Goal: Task Accomplishment & Management: Complete application form

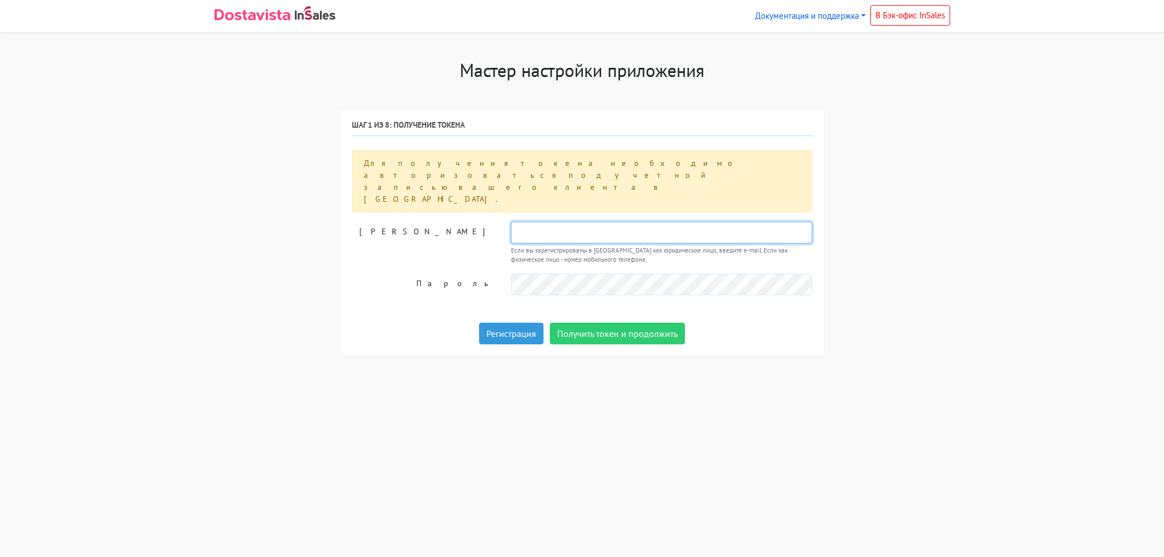
click at [545, 222] on input "text" at bounding box center [662, 233] width 302 height 22
click at [549, 222] on input "text" at bounding box center [662, 233] width 302 height 22
click at [956, 258] on div "Мастер настройки приложения Шаг 1 из 8: Получение токена Для получения токена н…" at bounding box center [582, 214] width 753 height 311
click at [641, 222] on input "text" at bounding box center [662, 233] width 302 height 22
paste input "[EMAIL_ADDRESS][DOMAIN_NAME]"
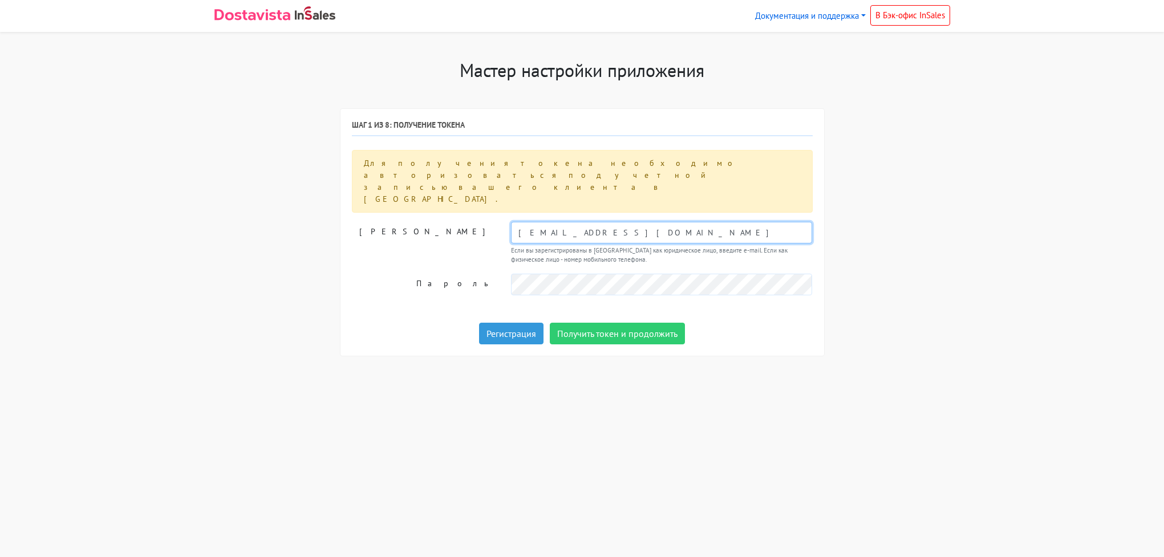
type input "[EMAIL_ADDRESS][DOMAIN_NAME]"
click at [608, 323] on button "Получить токен и продолжить" at bounding box center [617, 334] width 135 height 22
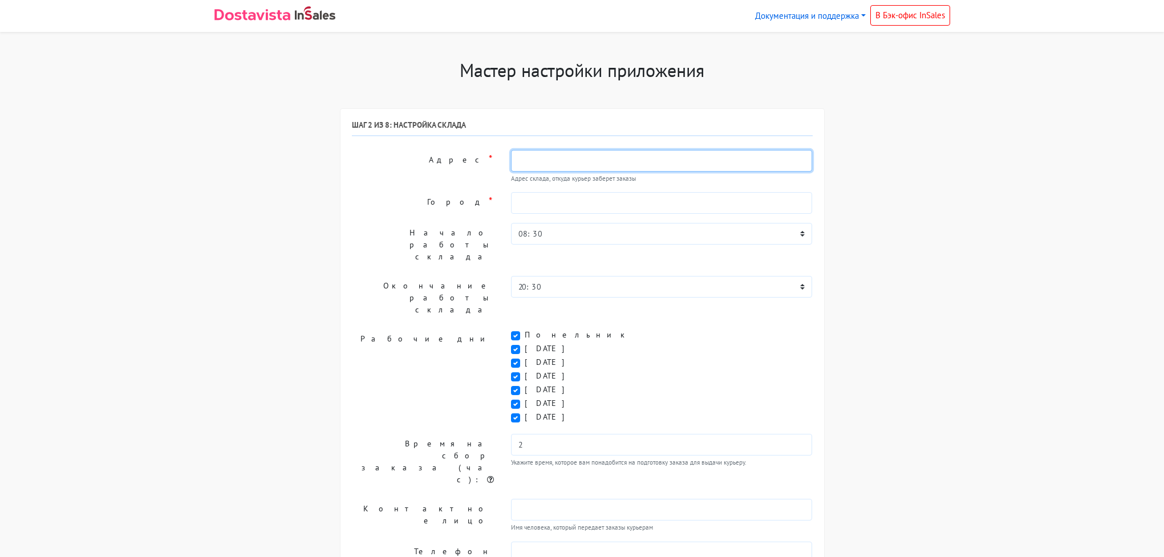
click at [563, 157] on input "text" at bounding box center [662, 161] width 302 height 22
click at [525, 398] on label "[DATE]" at bounding box center [549, 404] width 48 height 12
click at [525, 398] on input "[DATE]" at bounding box center [528, 401] width 7 height 7
checkbox input "false"
click at [525, 411] on label "[DATE]" at bounding box center [549, 417] width 48 height 12
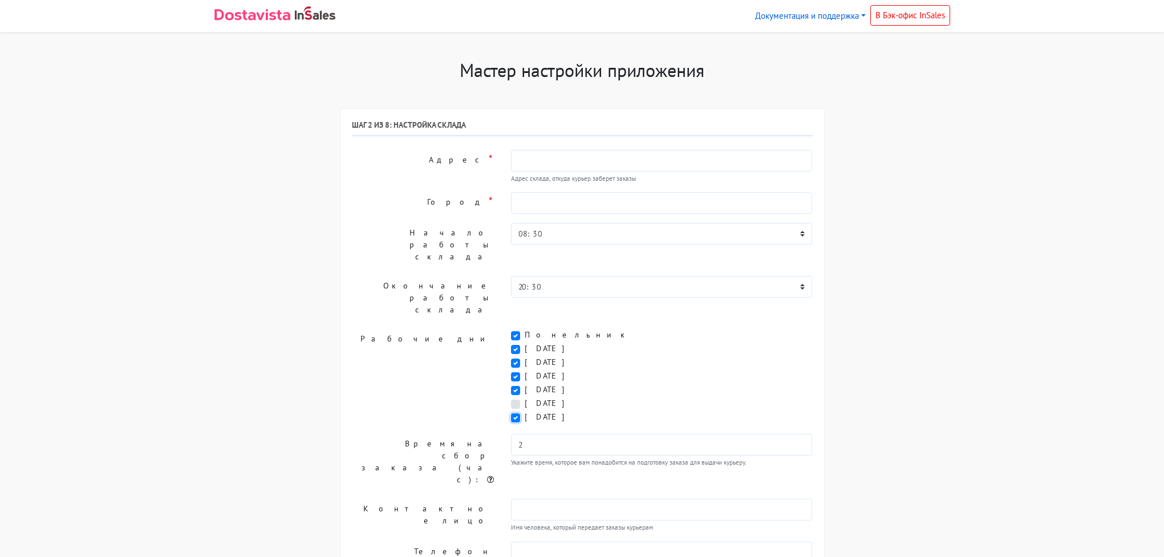
click at [525, 411] on input "[DATE]" at bounding box center [528, 414] width 7 height 7
checkbox input "false"
click at [555, 499] on input "text" at bounding box center [662, 510] width 302 height 22
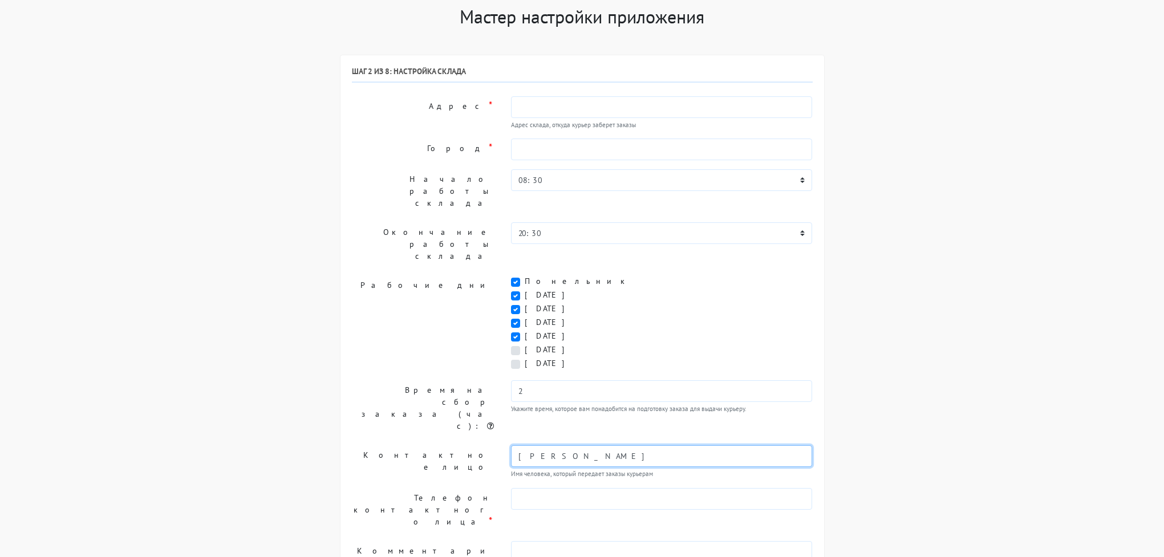
scroll to position [61, 0]
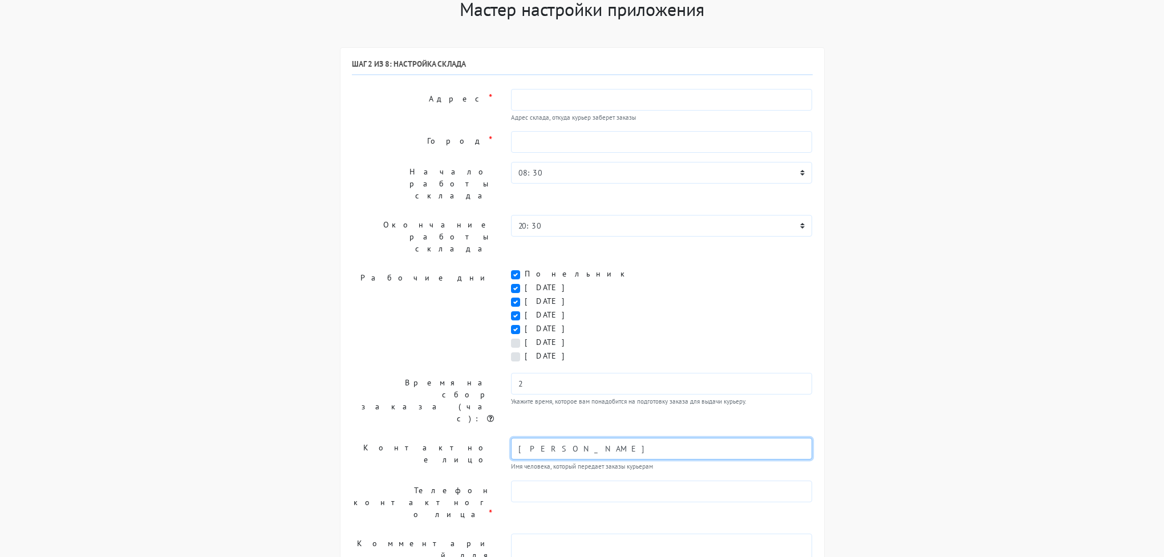
type input "[PERSON_NAME]"
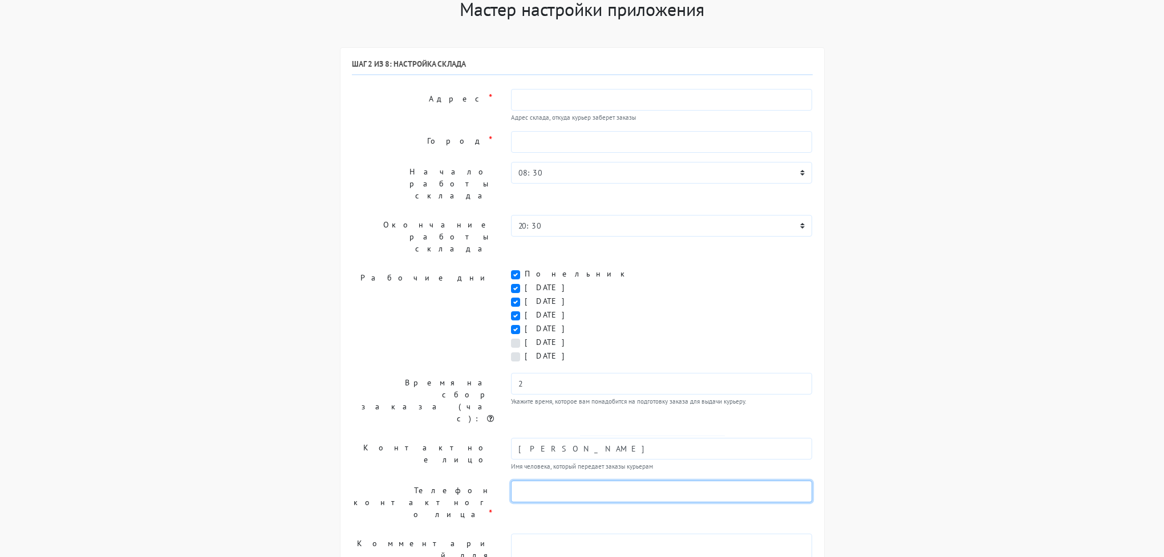
click at [556, 481] on input "text" at bounding box center [662, 492] width 302 height 22
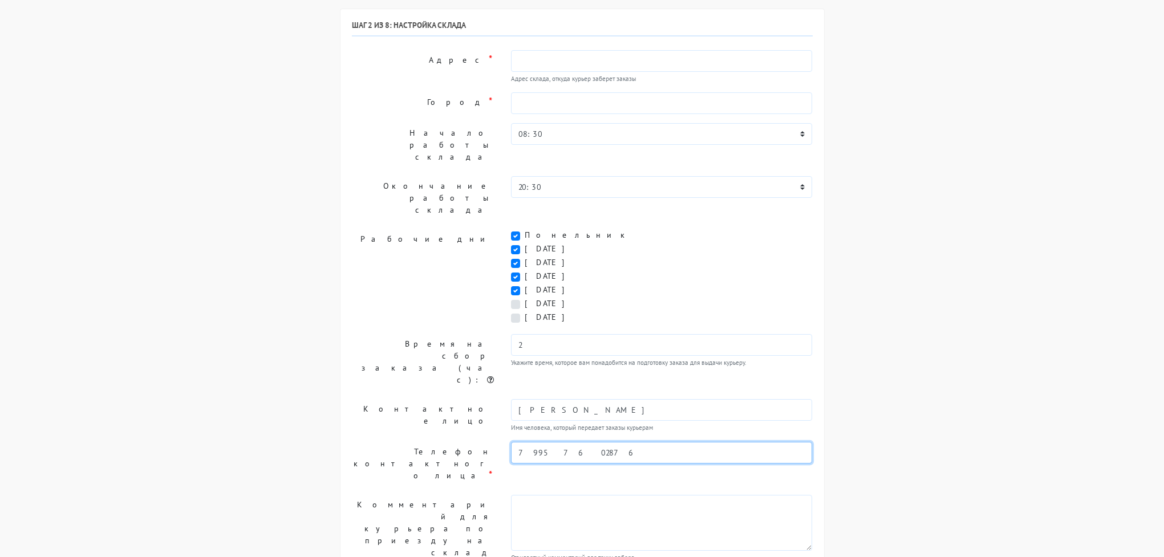
scroll to position [118, 0]
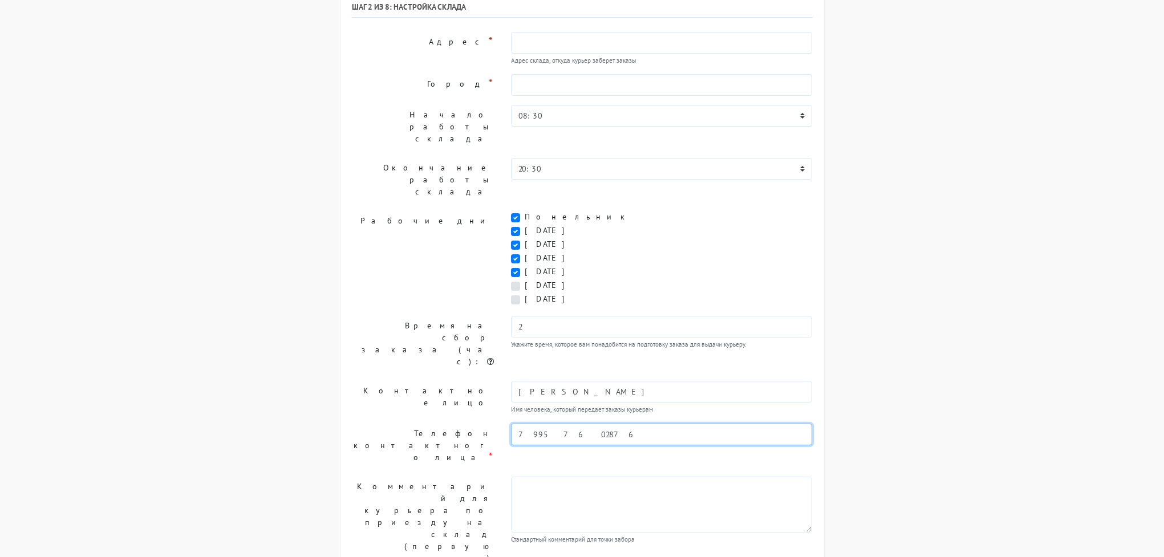
type input "79957602876"
click at [556, 477] on textarea at bounding box center [662, 505] width 302 height 56
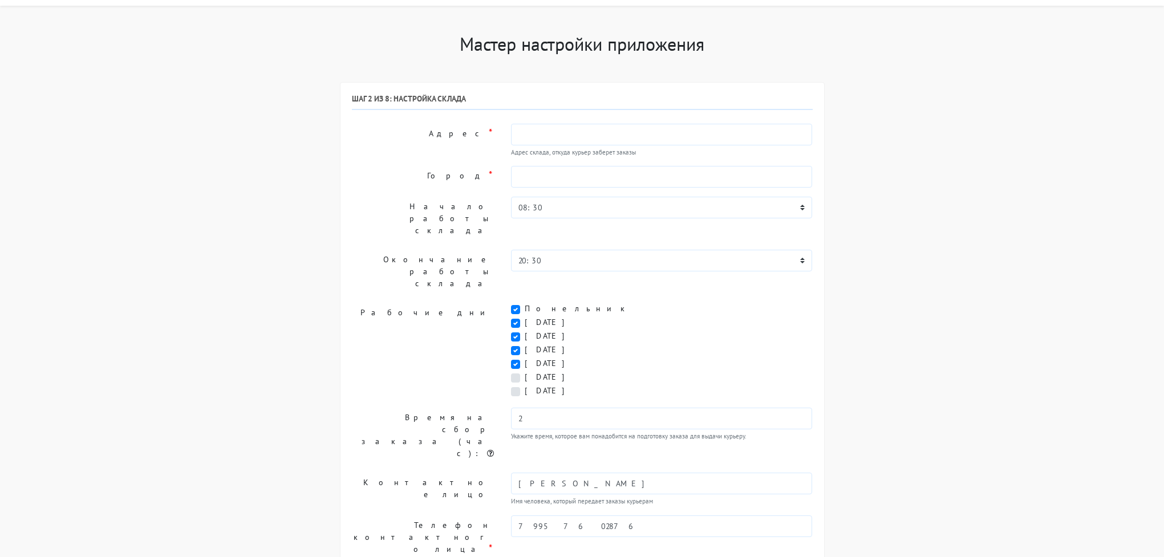
scroll to position [28, 0]
click at [548, 201] on select "00:00 00:30 01:00 01:30 02:00 02:30 03:00 03:30 04:00 04:30 05:00 05:30 06:00 0…" at bounding box center [662, 206] width 302 height 22
select select "11:00"
click at [511, 195] on select "00:00 00:30 01:00 01:30 02:00 02:30 03:00 03:30 04:00 04:30 05:00 05:30 06:00 0…" at bounding box center [662, 206] width 302 height 22
click at [553, 248] on select "00:00 00:30 01:00 01:30 02:00 02:30 03:00 03:30 04:00 04:30 05:00 05:30 06:00 0…" at bounding box center [662, 259] width 302 height 22
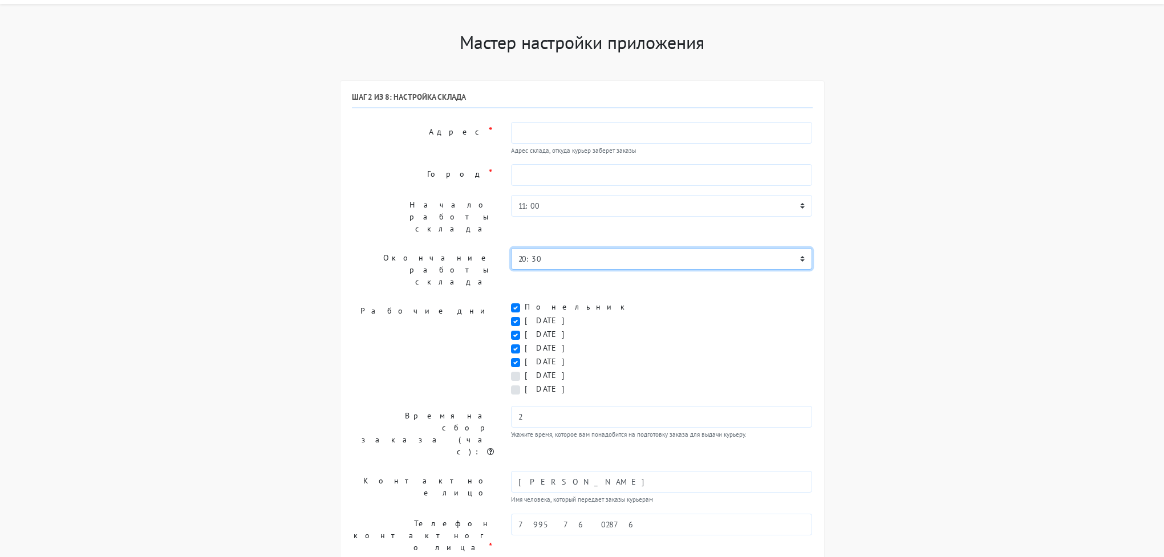
select select "16:00"
click at [511, 248] on select "00:00 00:30 01:00 01:30 02:00 02:30 03:00 03:30 04:00 04:30 05:00 05:30 06:00 0…" at bounding box center [662, 259] width 302 height 22
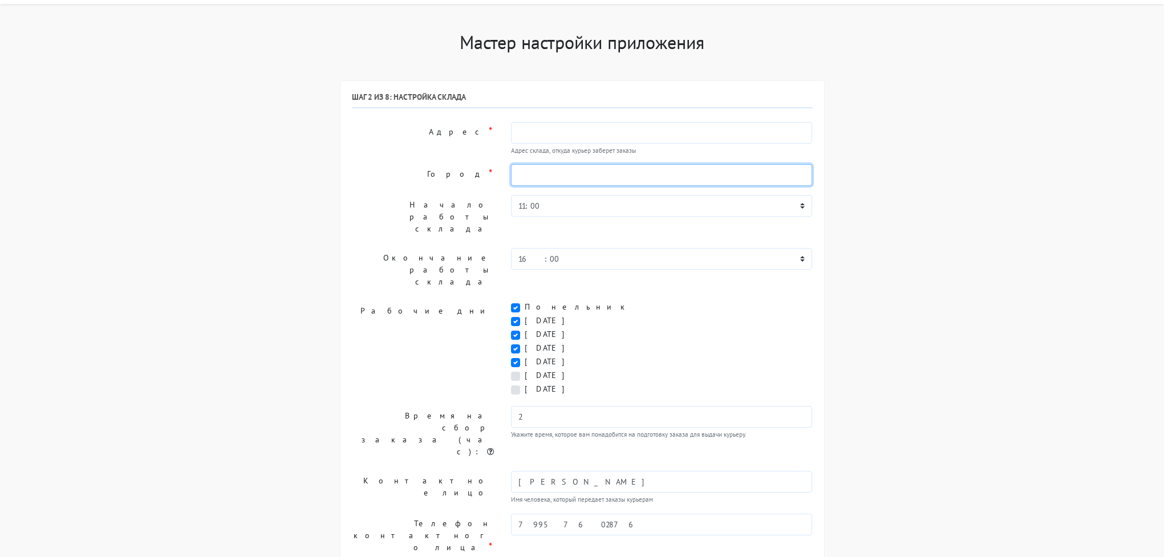
click at [557, 173] on input "text" at bounding box center [662, 175] width 302 height 22
type input "[GEOGRAPHIC_DATA]"
click at [925, 207] on div "Мастер настройки приложения Шаг 1 из 8: Получение токена Для получения токена н…" at bounding box center [582, 382] width 753 height 702
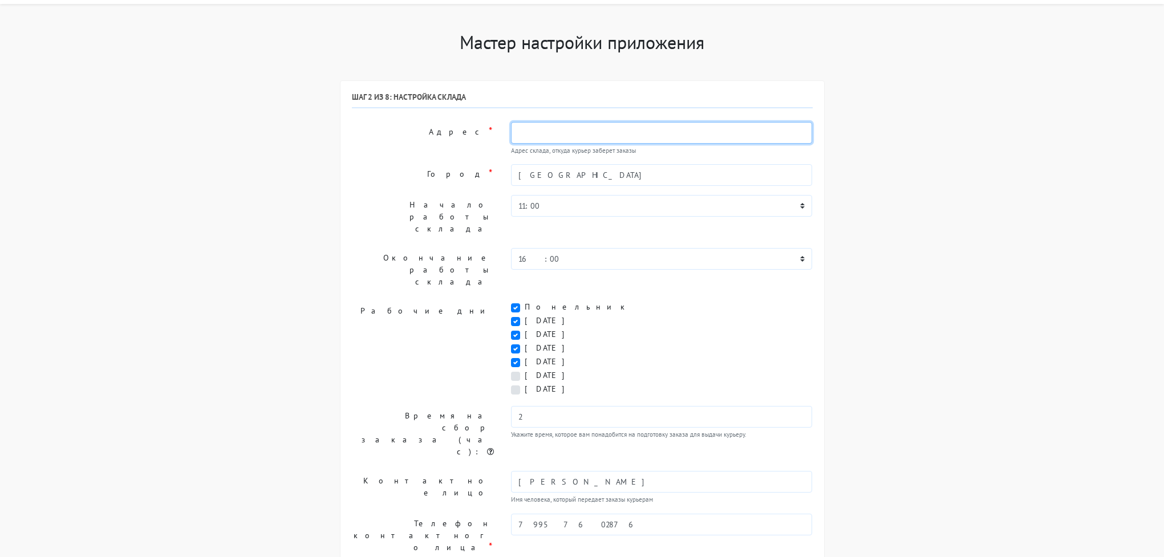
click at [586, 126] on input "text" at bounding box center [662, 133] width 302 height 22
paste input "[STREET_ADDRESS]"
type input "[STREET_ADDRESS]"
click at [856, 329] on div "Мастер настройки приложения Шаг 1 из 8: Получение токена Для получения токена н…" at bounding box center [582, 382] width 753 height 702
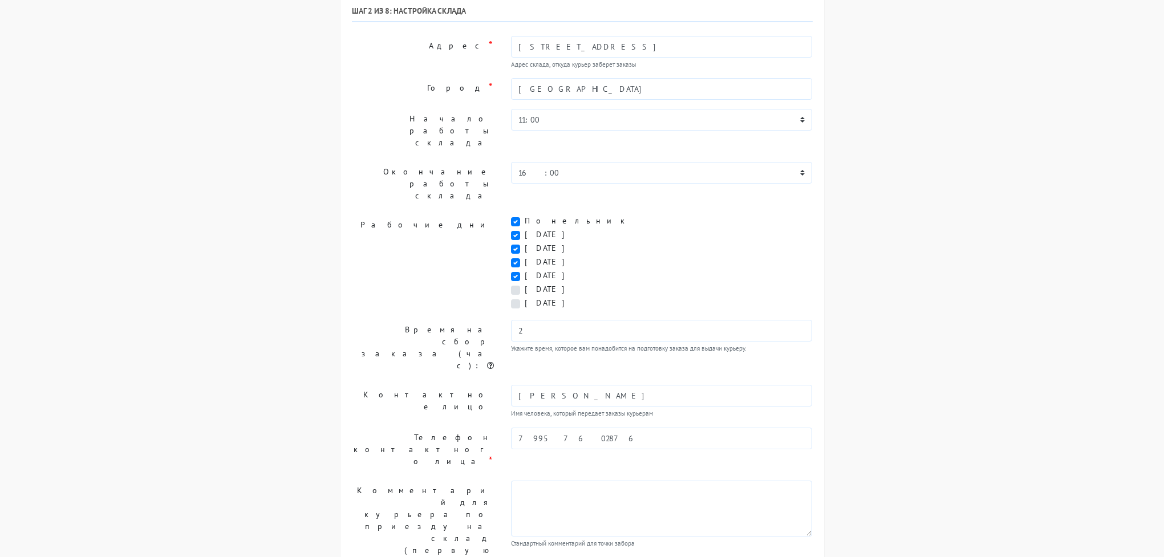
scroll to position [118, 0]
drag, startPoint x: 634, startPoint y: 394, endPoint x: 646, endPoint y: 389, distance: 13.0
click at [634, 477] on textarea at bounding box center [662, 505] width 302 height 56
paste textarea "Проход между 35 и 37 домом с Новослободской, ориентир серое здание ФОМС, далее …"
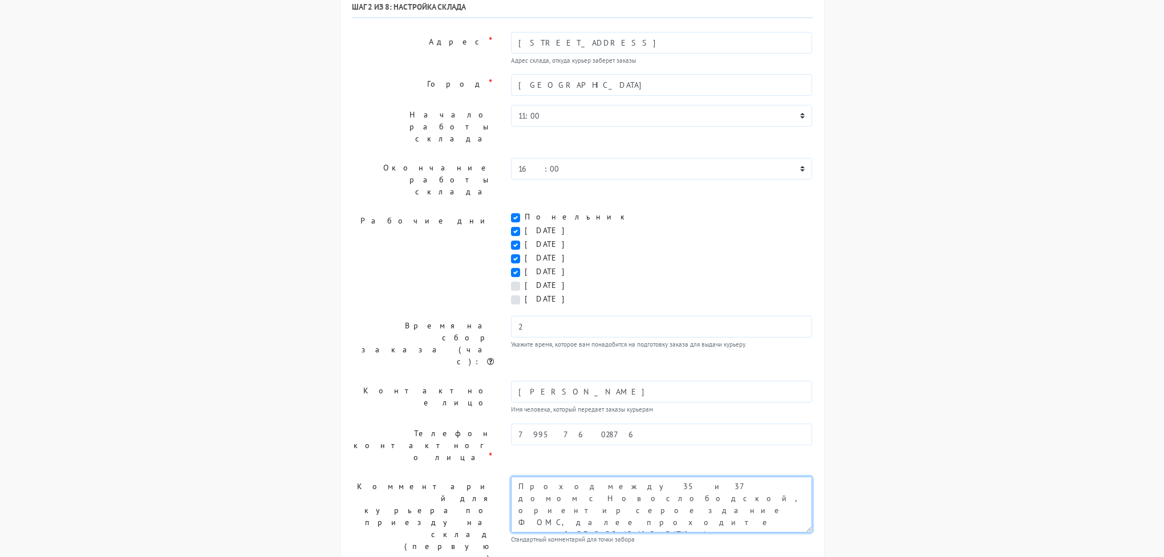
scroll to position [31, 0]
type textarea "Проход между 35 и 37 домом с Новослободской, ориентир серое здание ФОМС, далее …"
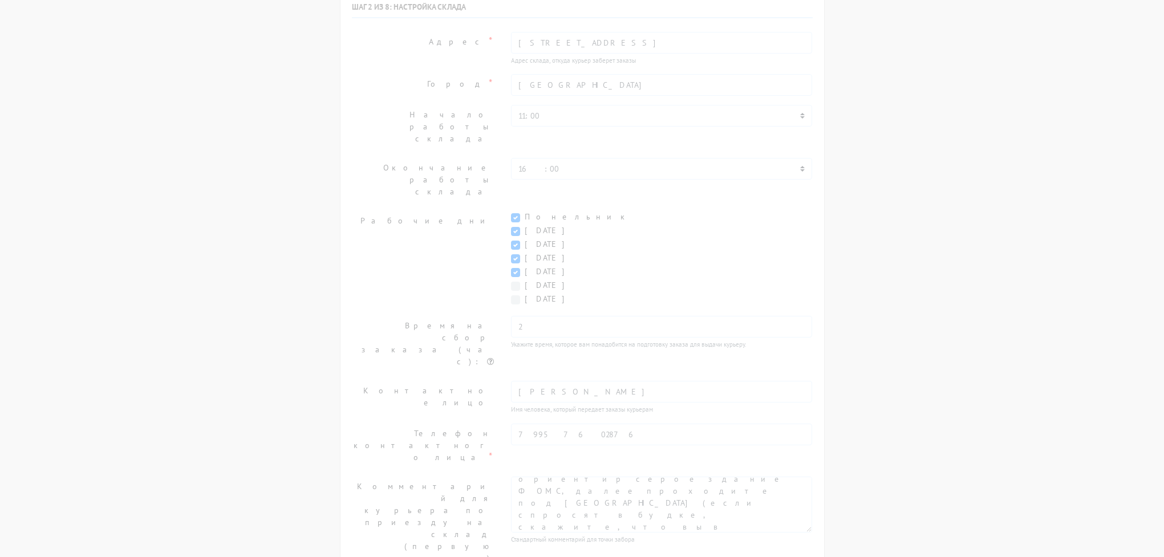
scroll to position [0, 0]
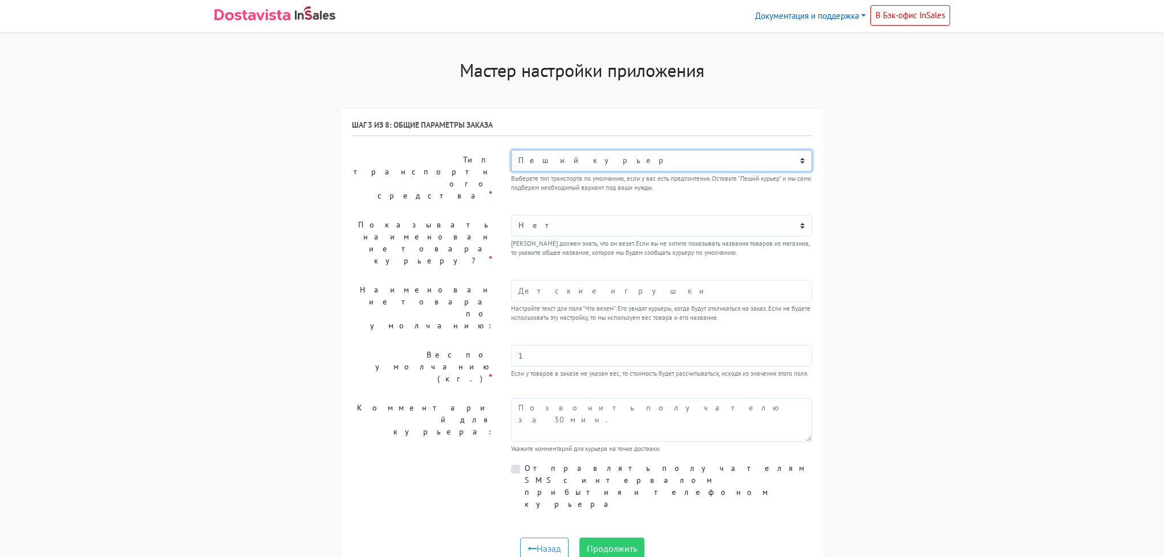
click at [609, 165] on select "Пеший курьер Легковой автомобиль Каблук (до 700 кг) Микроавтобус / портер (до […" at bounding box center [662, 161] width 302 height 22
click at [511, 150] on select "Пеший курьер Легковой автомобиль Каблук (до 700 кг) Микроавтобус / портер (до […" at bounding box center [662, 161] width 302 height 22
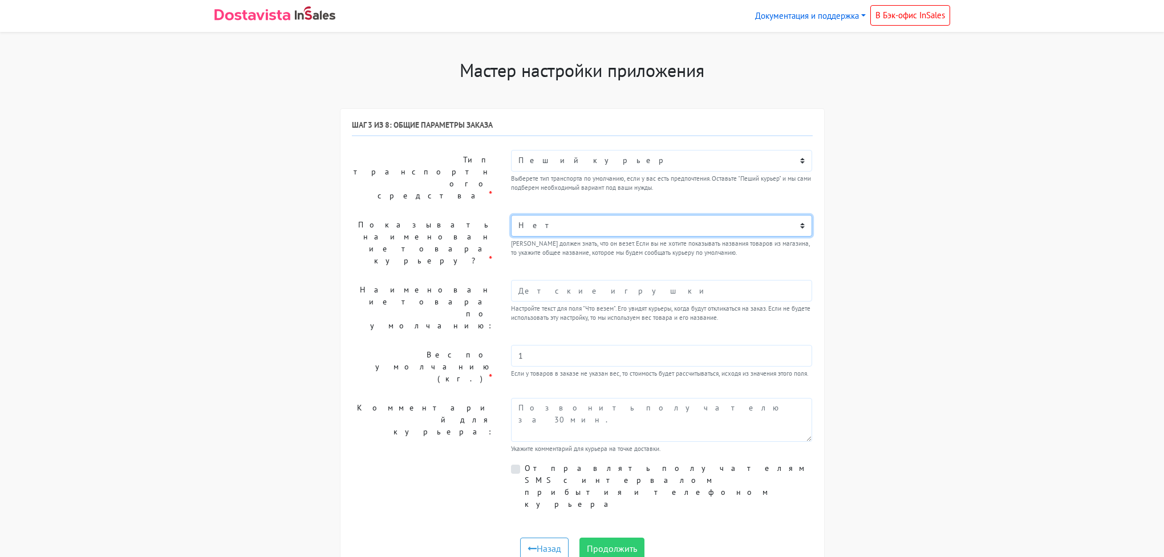
click at [557, 215] on select "Нет Да" at bounding box center [662, 226] width 302 height 22
select select "1"
click at [511, 215] on select "Нет Да" at bounding box center [662, 226] width 302 height 22
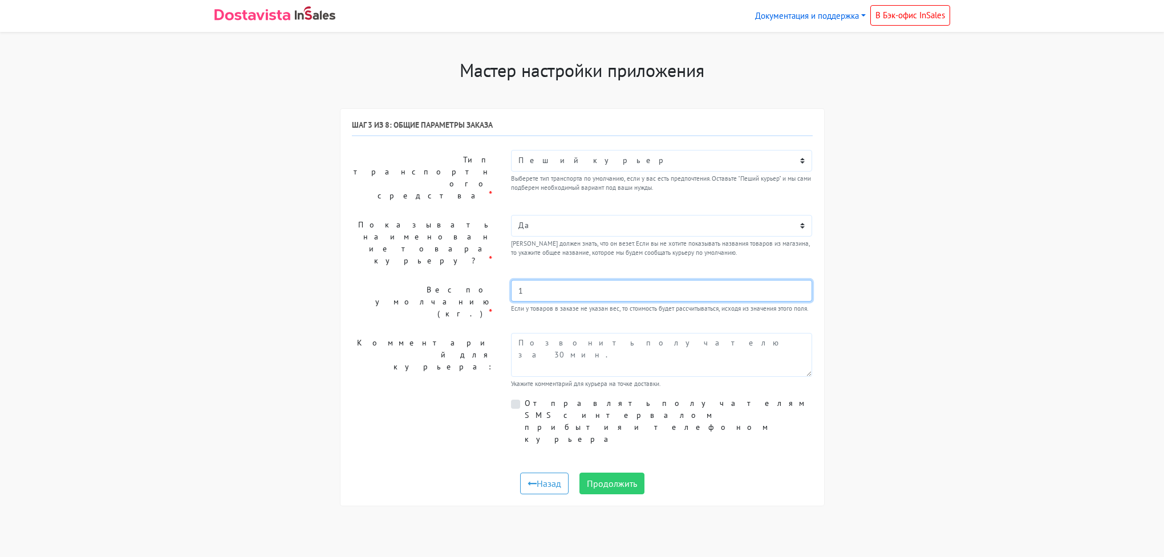
click at [544, 280] on input "1" at bounding box center [662, 291] width 302 height 22
click at [493, 280] on label "Вес по умолчанию (кг.) *" at bounding box center [422, 302] width 159 height 44
click at [556, 333] on textarea at bounding box center [662, 355] width 302 height 44
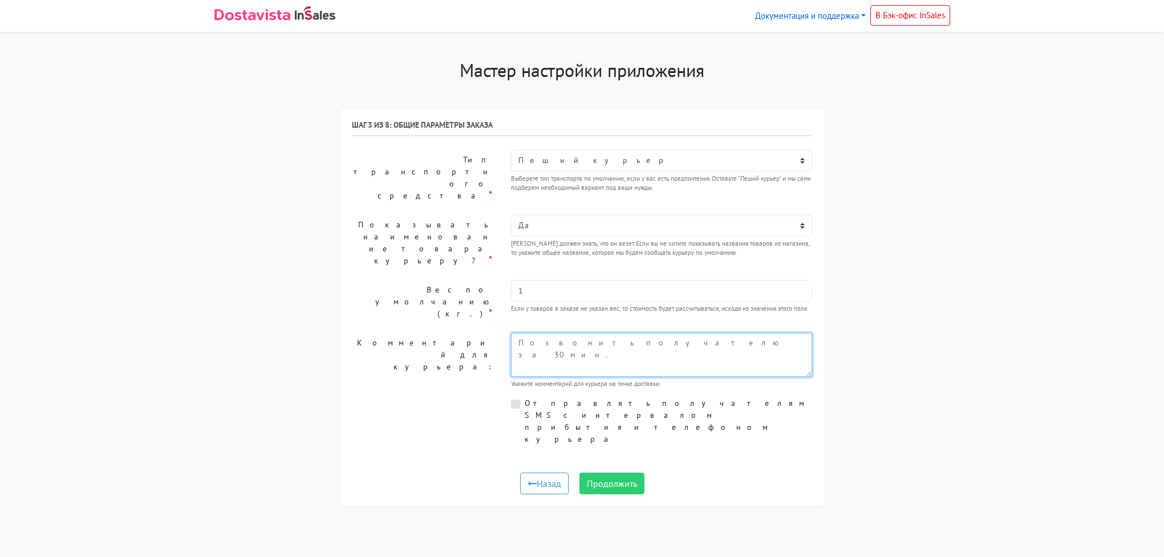
click at [582, 333] on textarea at bounding box center [662, 355] width 302 height 44
click at [525, 398] on label "Отправлять получателям SMS с интервалом прибытия и телефоном курьера" at bounding box center [669, 422] width 288 height 48
click at [525, 398] on input "Отправлять получателям SMS с интервалом прибытия и телефоном курьера" at bounding box center [528, 401] width 7 height 7
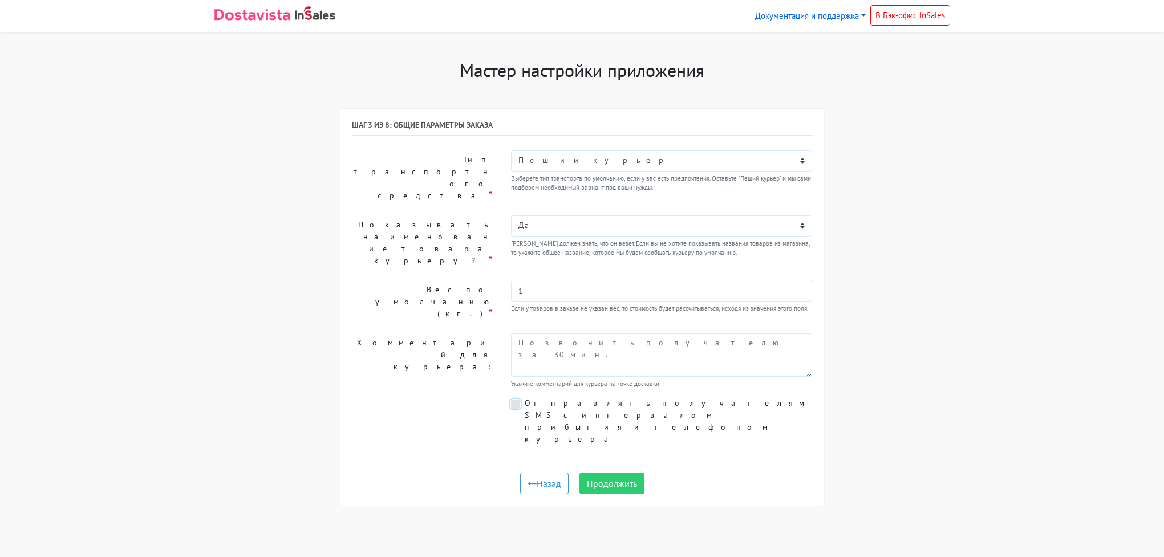
checkbox input "true"
click at [624, 473] on button "Продолжить" at bounding box center [612, 484] width 65 height 22
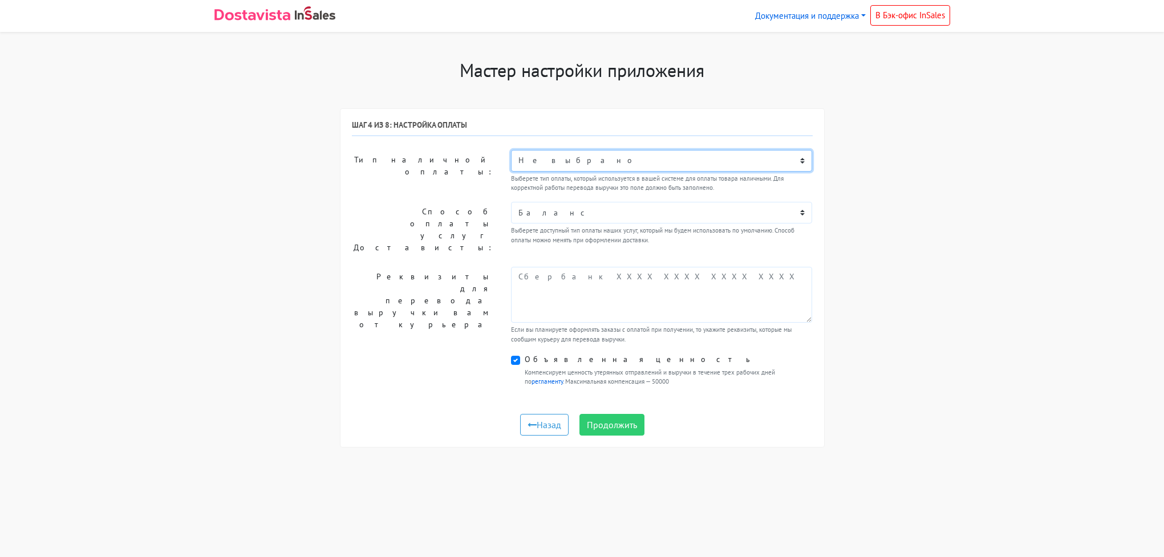
click at [550, 161] on select "Не выбрано Выставление счета Сбербанк: оплата по QR-коду или Сбербанк Онлайн Оп…" at bounding box center [662, 161] width 302 height 22
click at [511, 150] on select "Не выбрано Выставление счета Сбербанк: оплата по QR-коду или Сбербанк Онлайн Оп…" at bounding box center [662, 161] width 302 height 22
click at [570, 163] on select "Не выбрано Выставление счета Сбербанк: оплата по QR-коду или Сбербанк Онлайн Оп…" at bounding box center [662, 161] width 302 height 22
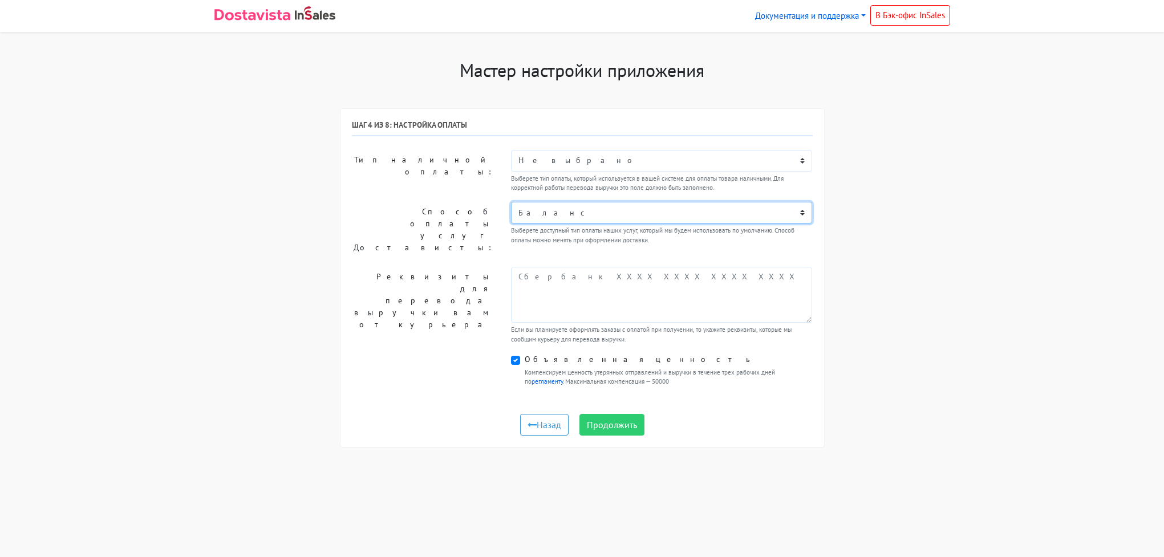
click at [574, 218] on select "Баланс" at bounding box center [662, 213] width 302 height 22
click at [511, 202] on select "Баланс" at bounding box center [662, 213] width 302 height 22
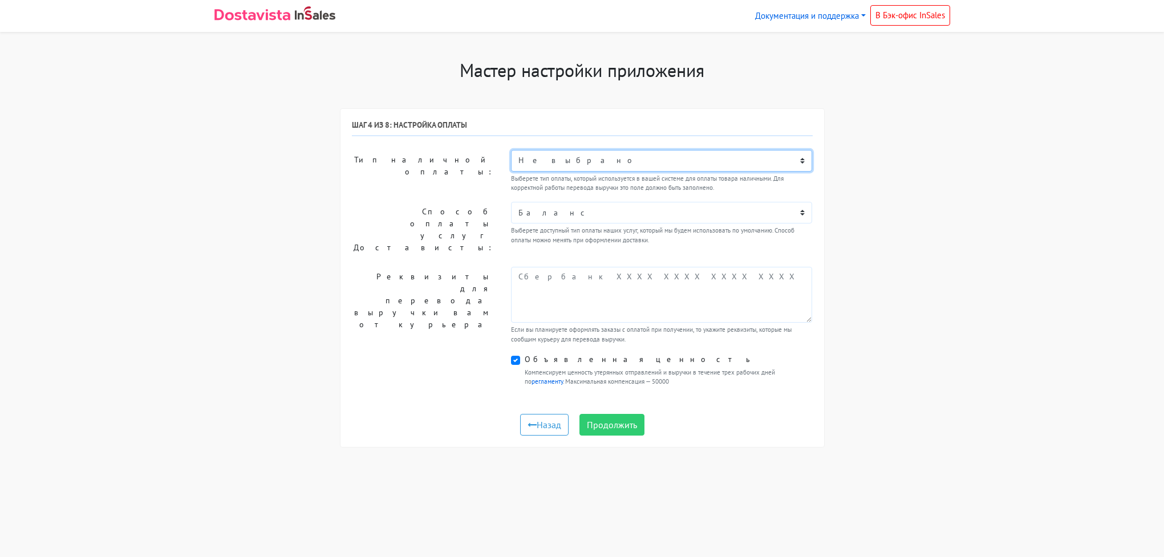
click at [580, 160] on select "Не выбрано Выставление счета Сбербанк: оплата по QR-коду или Сбербанк Онлайн Оп…" at bounding box center [662, 161] width 302 height 22
select select "6167098"
click at [511, 150] on select "Не выбрано Выставление счета Сбербанк: оплата по QR-коду или Сбербанк Онлайн Оп…" at bounding box center [662, 161] width 302 height 22
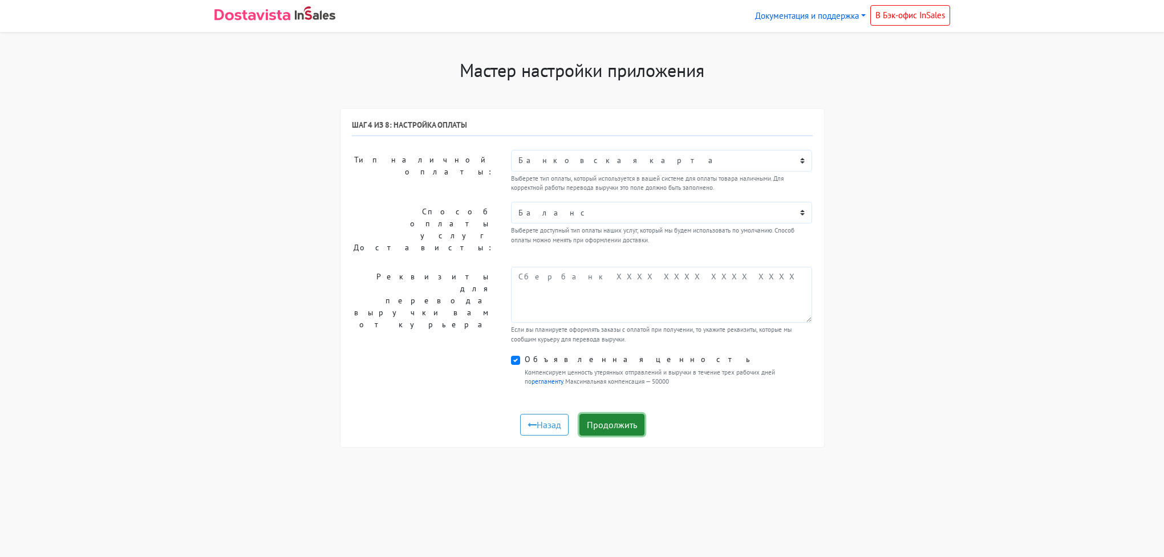
click at [593, 414] on button "Продолжить" at bounding box center [612, 425] width 65 height 22
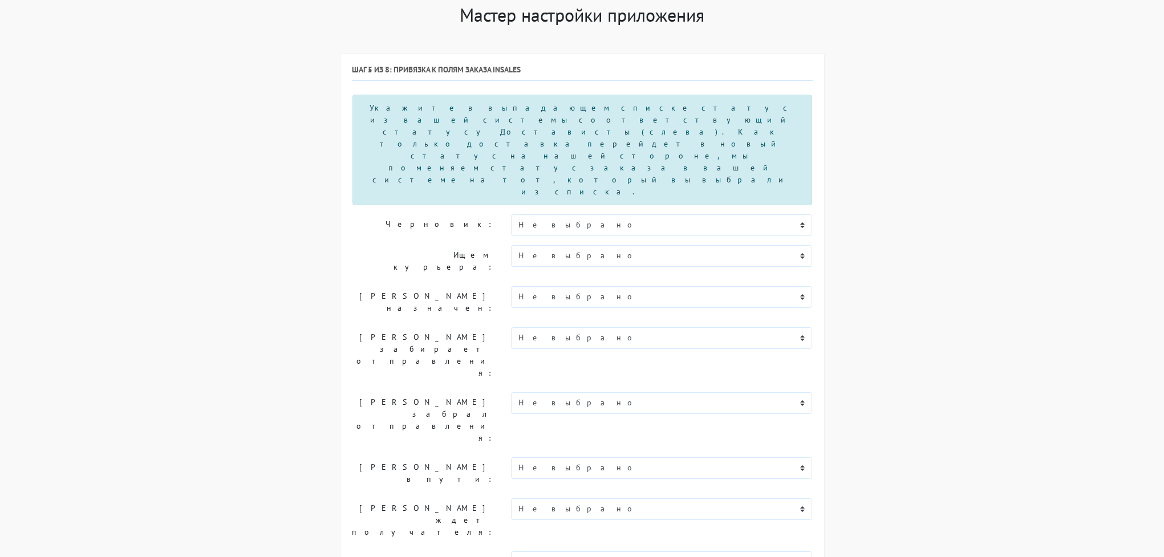
scroll to position [55, 0]
click at [552, 215] on select "Не выбрано Новый Заказ собирается Отложен Согласован Самовывоз Готов к выгрузке…" at bounding box center [662, 226] width 302 height 22
click at [560, 246] on select "Не выбрано Новый Заказ собирается Отложен Согласован Самовывоз Готов к выгрузке…" at bounding box center [662, 257] width 302 height 22
click at [531, 215] on select "Не выбрано Новый Заказ собирается Отложен Согласован Самовывоз Готов к выгрузке…" at bounding box center [662, 226] width 302 height 22
click at [551, 246] on select "Не выбрано Новый Заказ собирается Отложен Согласован Самовывоз Готов к выгрузке…" at bounding box center [662, 257] width 302 height 22
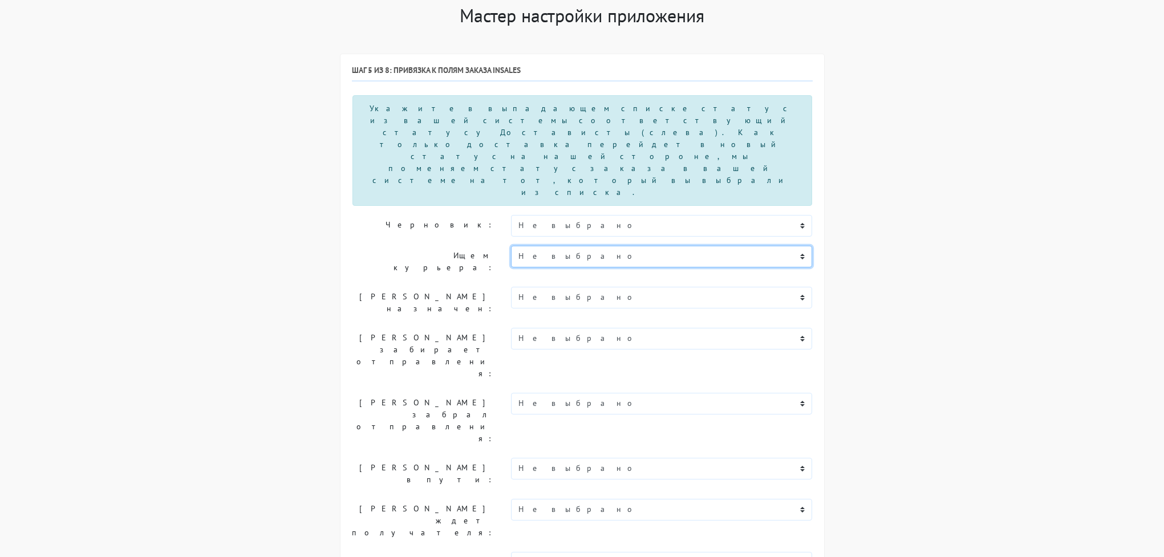
select select "zagruzhen-v-kurierskuyu-sluzhbu"
click at [511, 246] on select "Не выбрано Новый Заказ собирается Отложен Согласован Самовывоз Готов к выгрузке…" at bounding box center [662, 257] width 302 height 22
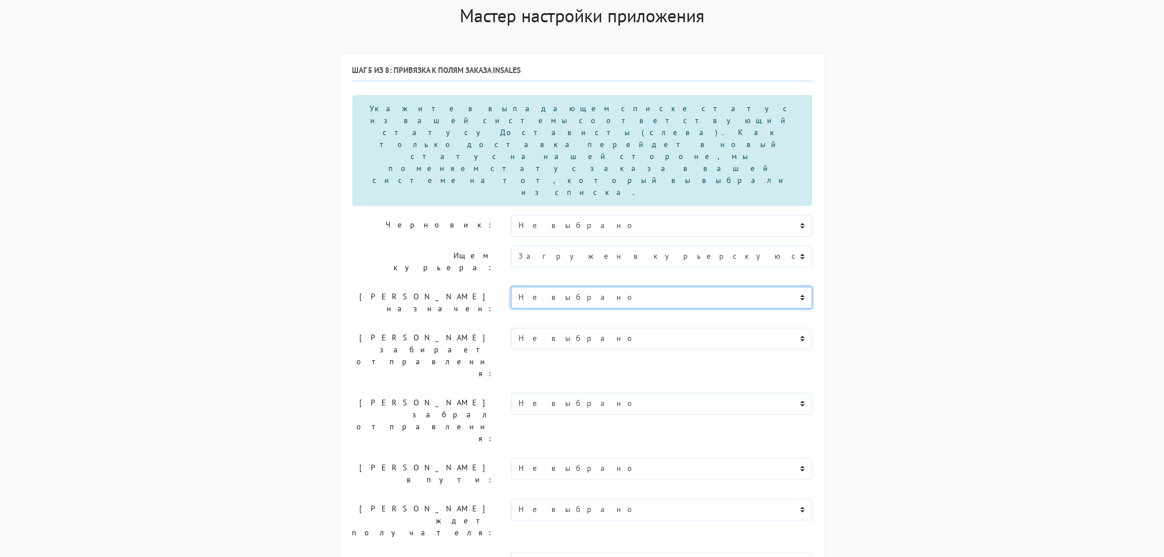
click at [559, 287] on select "Не выбрано Новый Заказ собирается Отложен Согласован Самовывоз Готов к выгрузке…" at bounding box center [662, 298] width 302 height 22
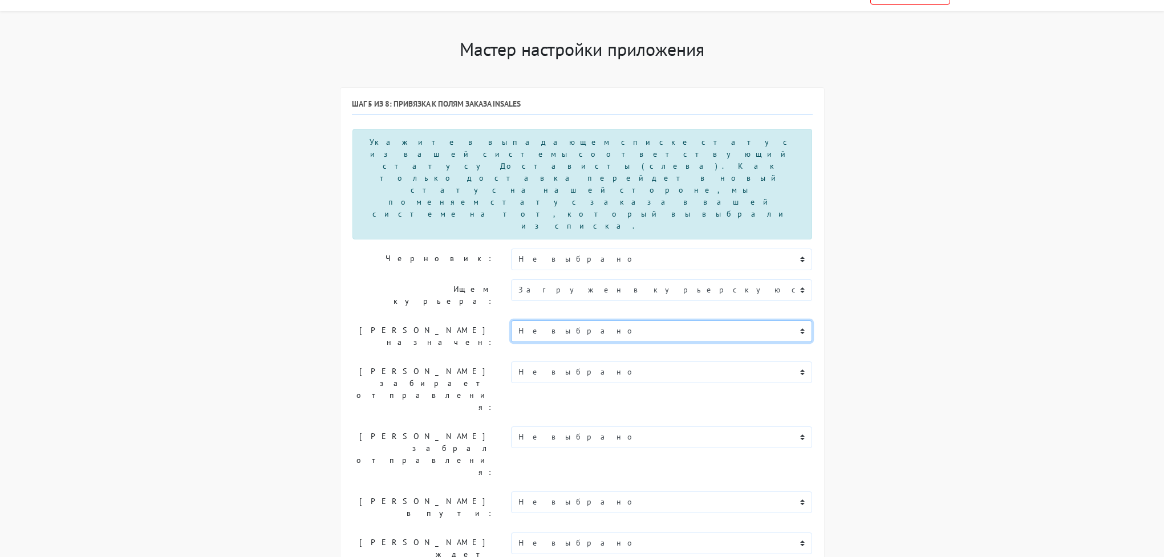
scroll to position [0, 0]
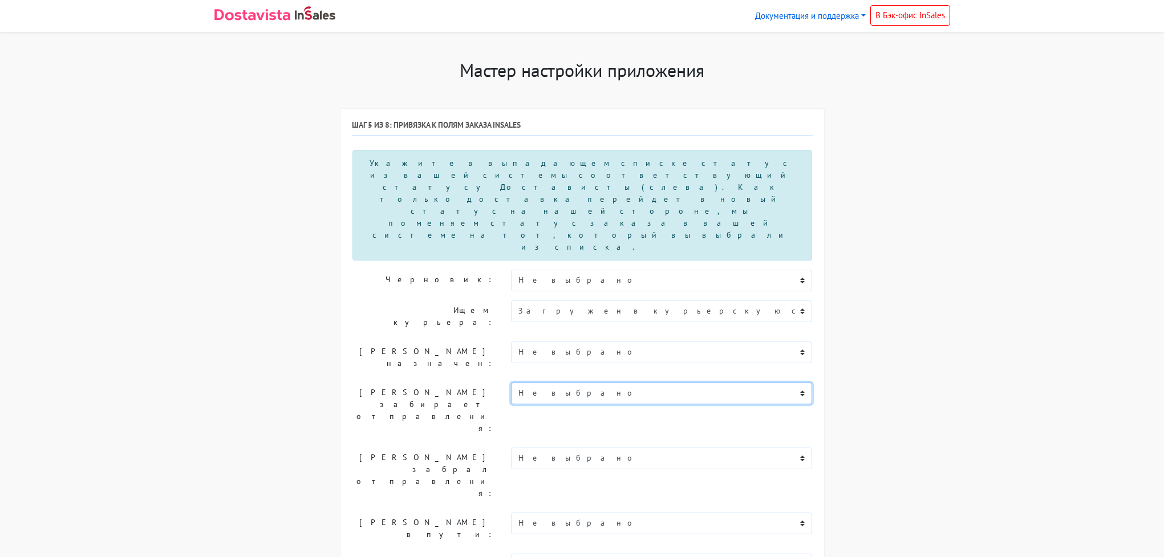
click at [630, 383] on select "Не выбрано Новый Заказ собирается Отложен Согласован Самовывоз Готов к выгрузке…" at bounding box center [662, 394] width 302 height 22
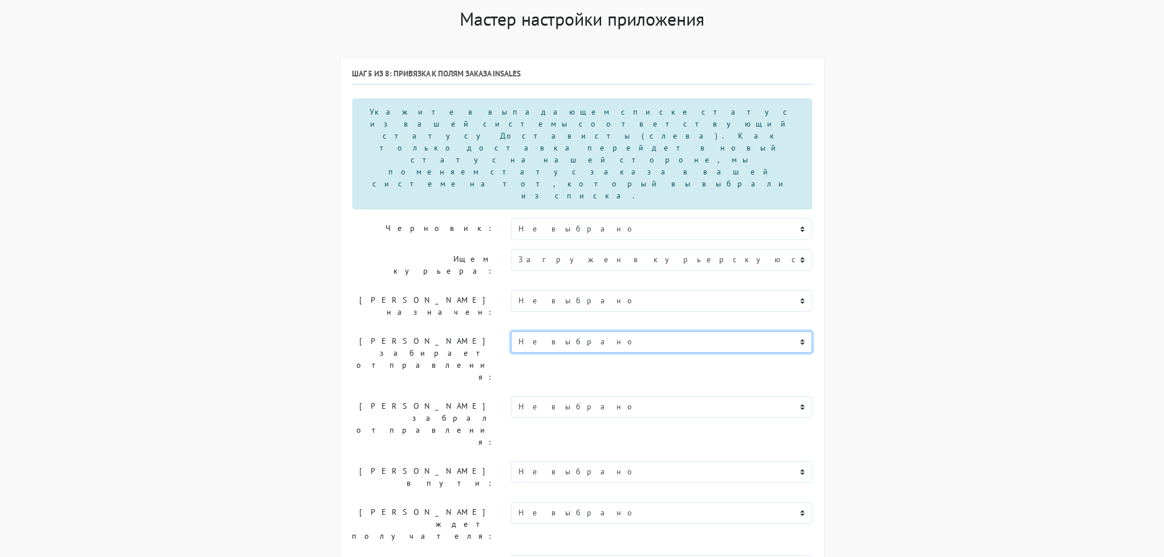
scroll to position [107, 0]
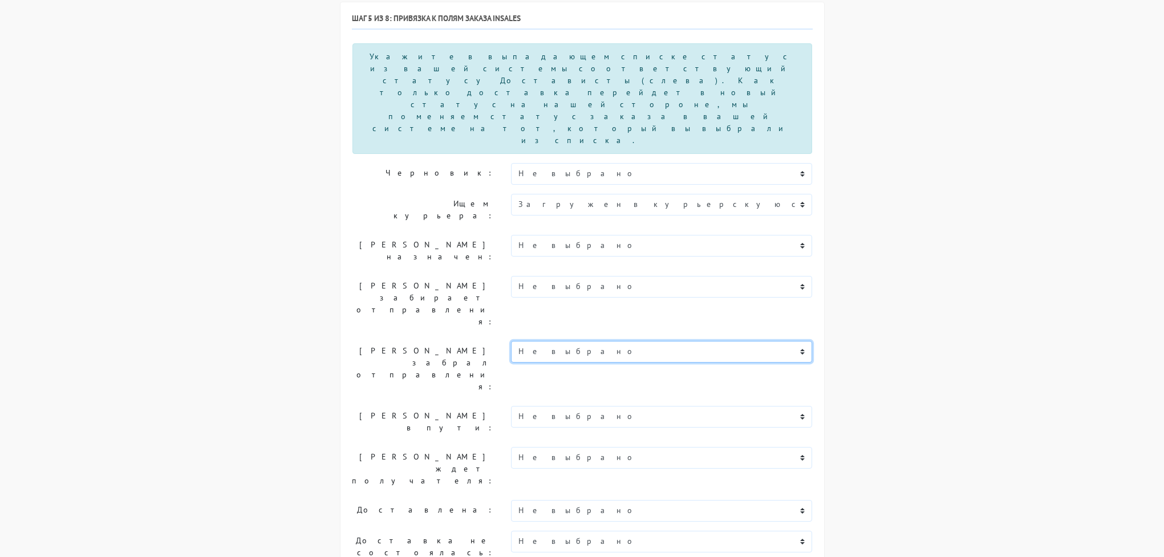
click at [551, 341] on select "Не выбрано Новый Заказ собирается Отложен Согласован Самовывоз Готов к выгрузке…" at bounding box center [662, 352] width 302 height 22
select select "otgruzhen"
click at [511, 341] on select "Не выбрано Новый Заказ собирается Отложен Согласован Самовывоз Готов к выгрузке…" at bounding box center [662, 352] width 302 height 22
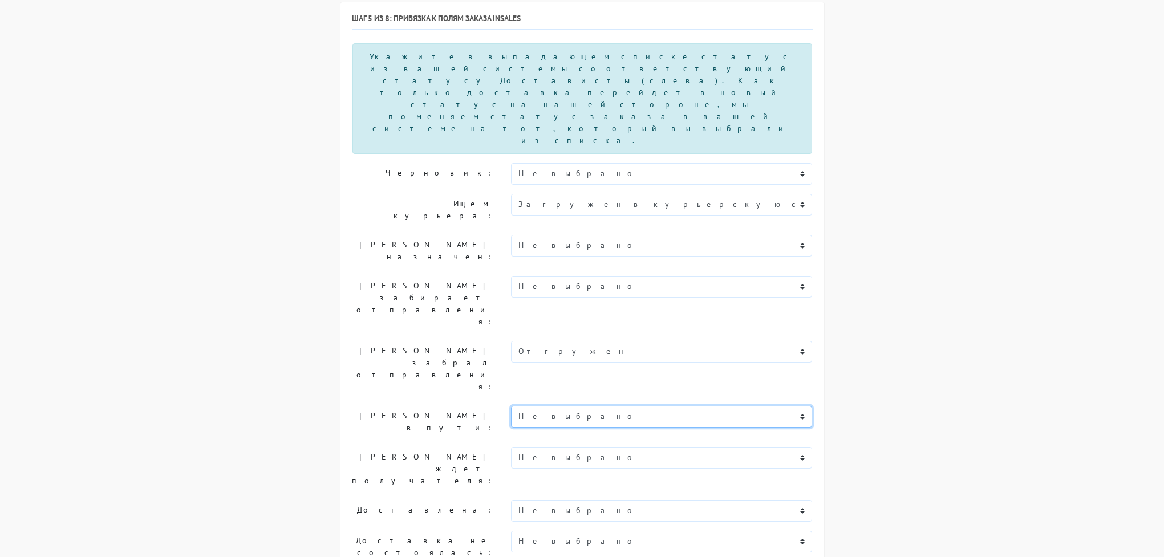
click at [561, 406] on select "Не выбрано Новый Заказ собирается Отложен Согласован Самовывоз Готов к выгрузке…" at bounding box center [662, 417] width 302 height 22
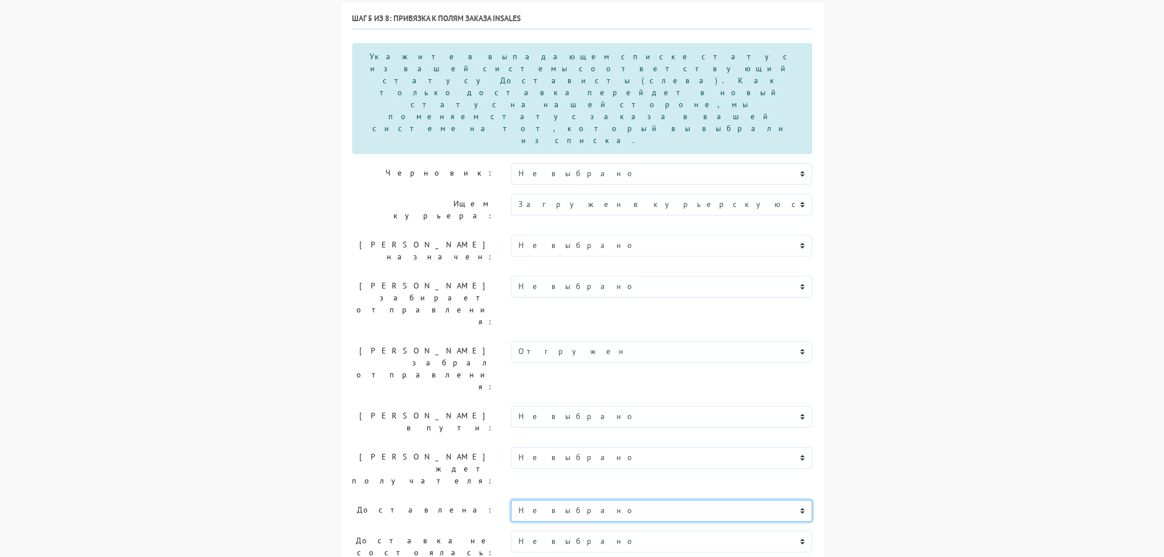
click at [531, 500] on select "Не выбрано Новый Заказ собирается Отложен Согласован Самовывоз Готов к выгрузке…" at bounding box center [662, 511] width 302 height 22
select select "dostavlen"
click at [511, 500] on select "Не выбрано Новый Заказ собирается Отложен Согласован Самовывоз Готов к выгрузке…" at bounding box center [662, 511] width 302 height 22
click at [572, 531] on select "Не выбрано Новый Заказ собирается Отложен Согласован Самовывоз Готов к выгрузке…" at bounding box center [662, 542] width 302 height 22
select select "v-protsesse-vozvrata"
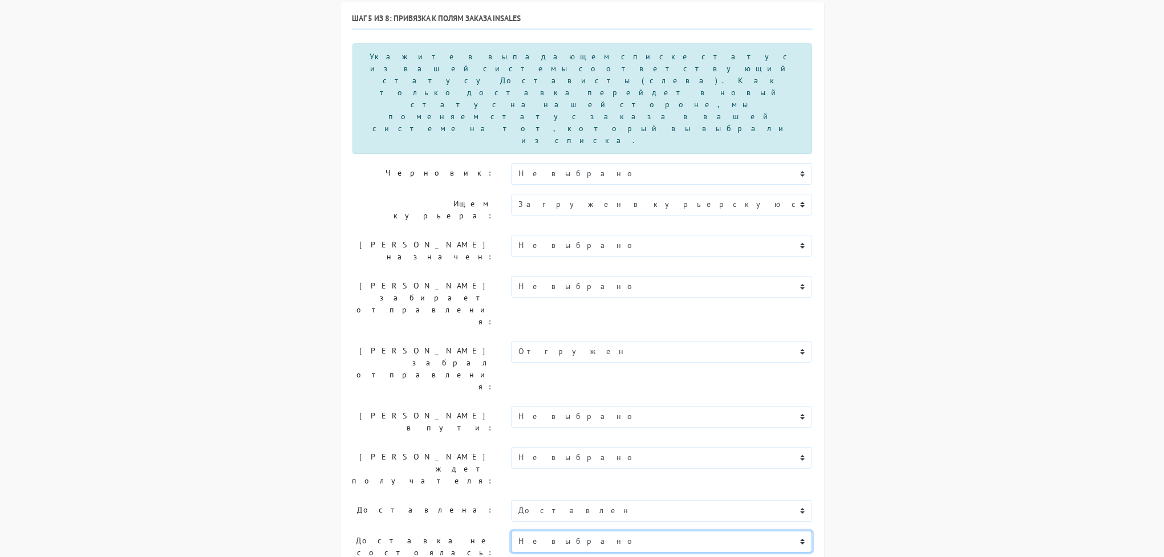
click at [511, 531] on select "Не выбрано Новый Заказ собирается Отложен Согласован Самовывоз Готов к выгрузке…" at bounding box center [662, 542] width 302 height 22
select select "otmenen"
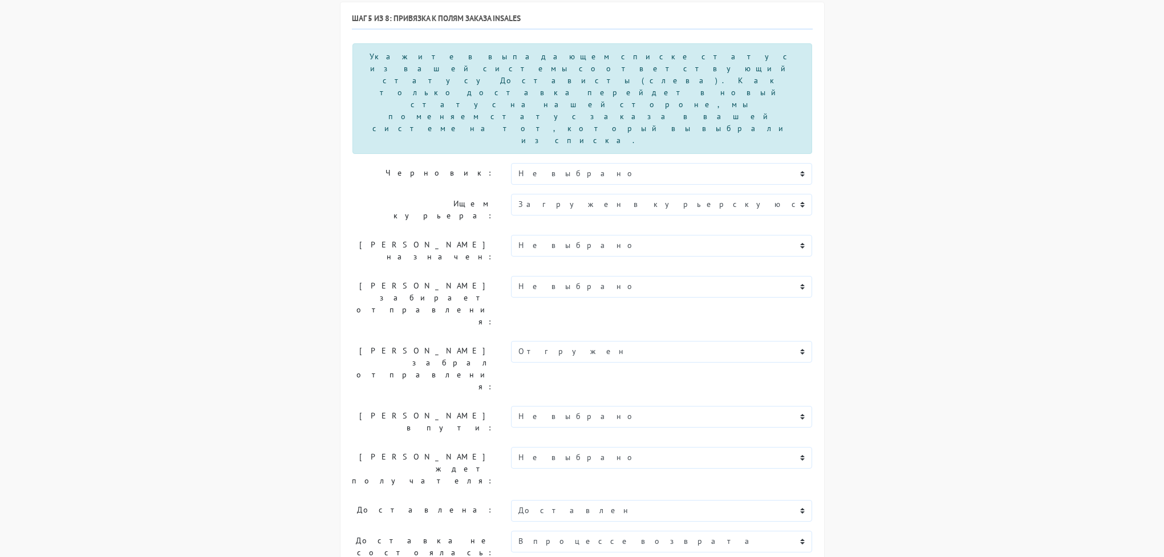
checkbox input "false"
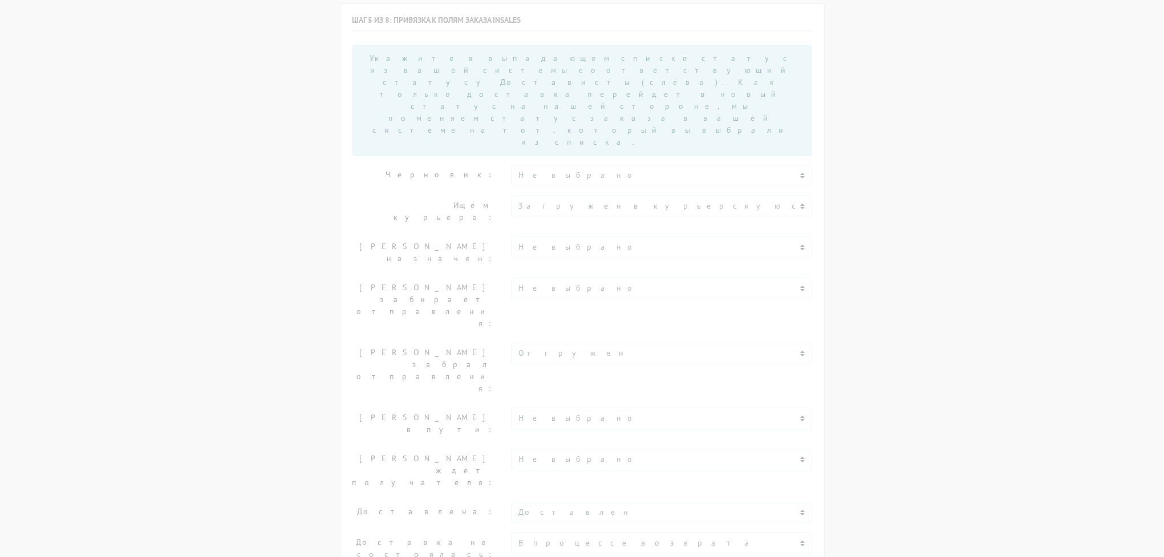
scroll to position [103, 0]
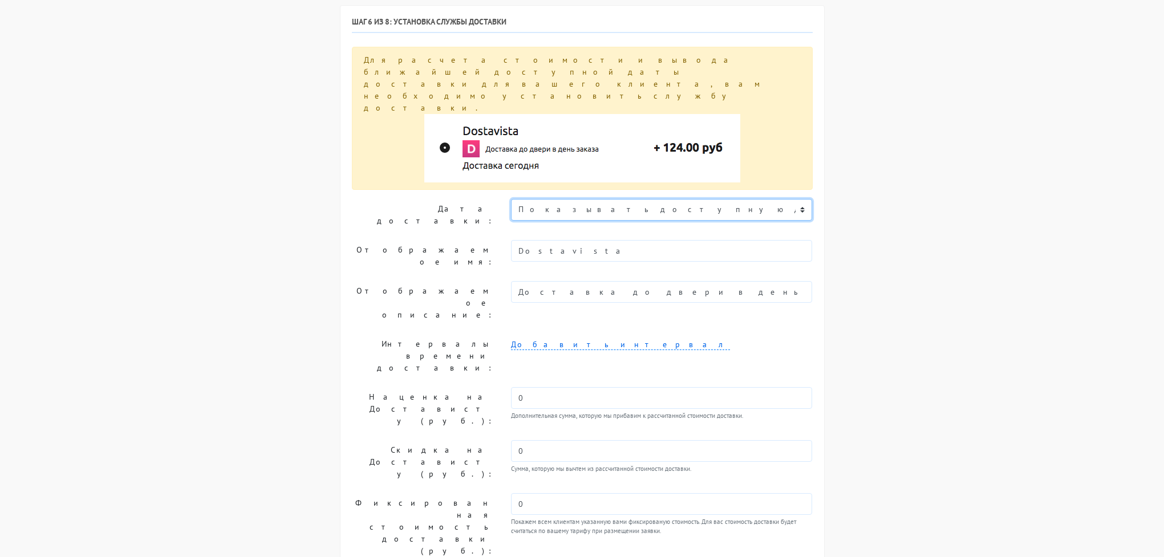
click at [636, 199] on select "Показывать доступную дату доставки Убрать дату доставки Показывать свой текст" at bounding box center [662, 210] width 302 height 22
click at [511, 199] on select "Показывать доступную дату доставки Убрать дату доставки Показывать свой текст" at bounding box center [662, 210] width 302 height 22
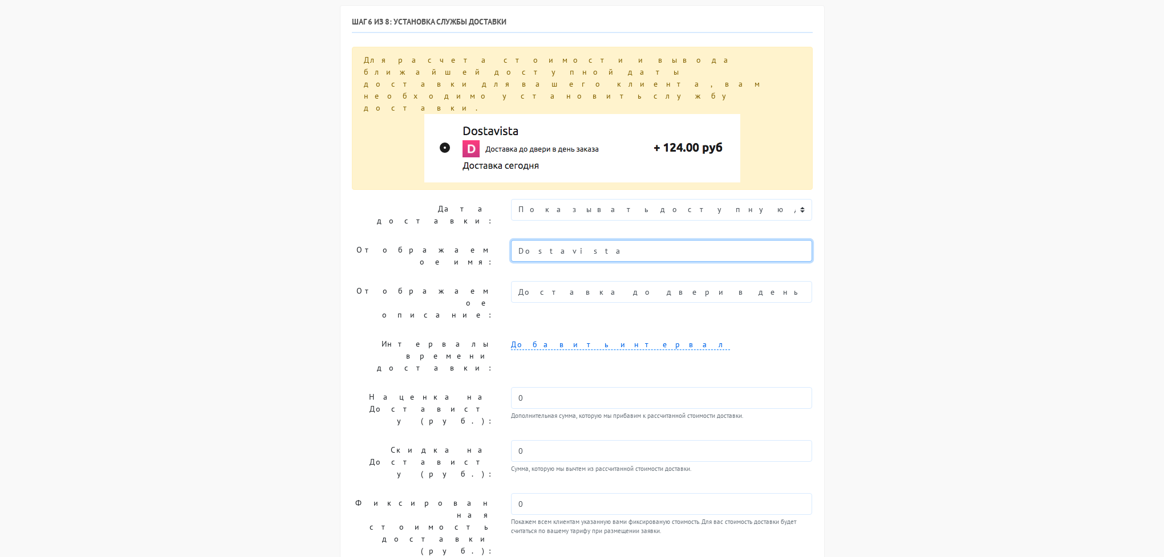
click at [589, 240] on input "Dostavista" at bounding box center [662, 251] width 302 height 22
type input "Ы"
type input "[PERSON_NAME]"
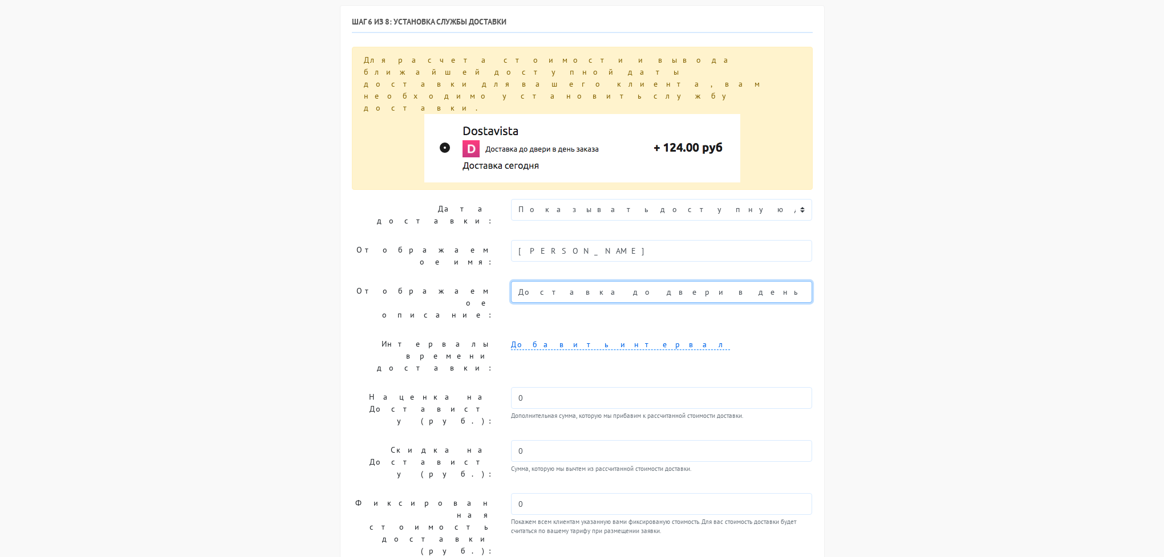
click at [610, 281] on input "Доставка до двери в день заказа" at bounding box center [662, 292] width 302 height 22
click at [634, 281] on input "Доставка до двери в день заказа" at bounding box center [662, 292] width 302 height 22
drag, startPoint x: 644, startPoint y: 235, endPoint x: 513, endPoint y: 228, distance: 131.4
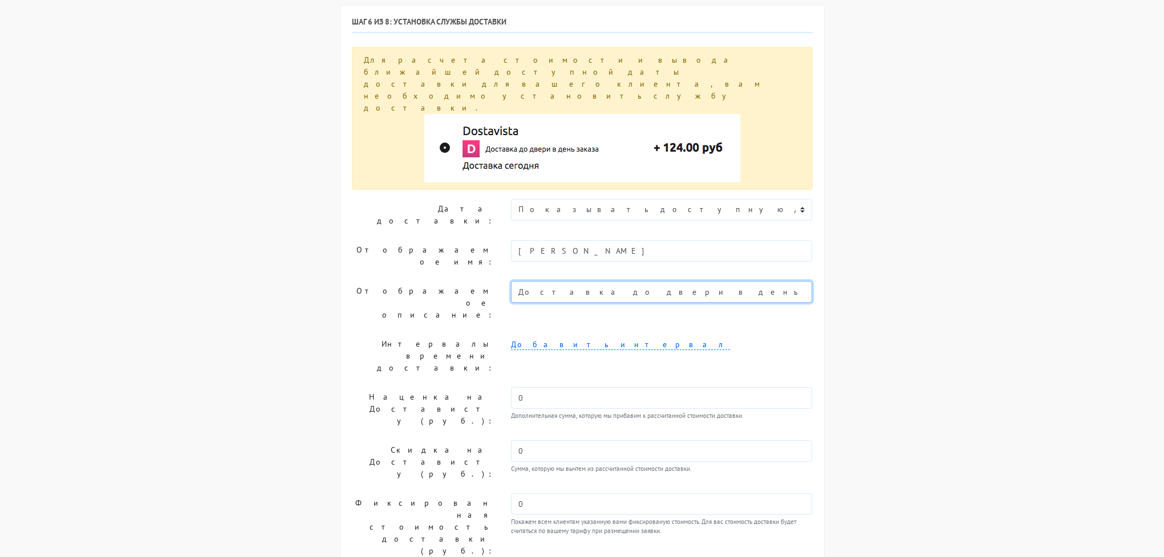
click at [513, 281] on input "Доставка до двери в день заказа" at bounding box center [662, 292] width 302 height 22
type input "R"
type input "к"
type input "Курьерская доставка до двери"
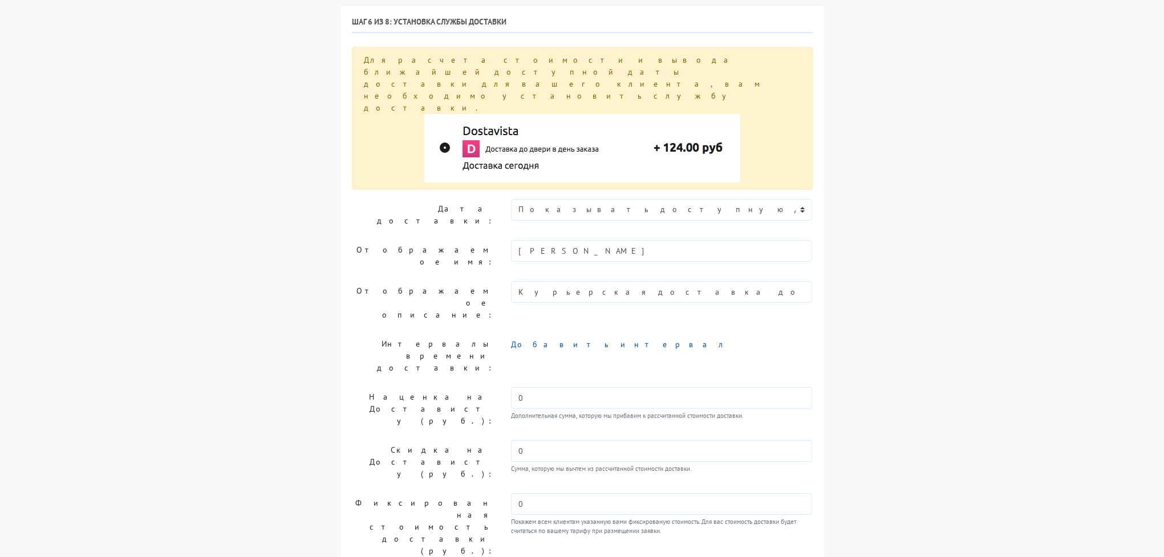
click at [536, 339] on link "Добавить интервал" at bounding box center [620, 344] width 219 height 11
click at [561, 339] on input "00:00" at bounding box center [578, 350] width 135 height 22
click at [808, 345] on icon at bounding box center [809, 349] width 6 height 8
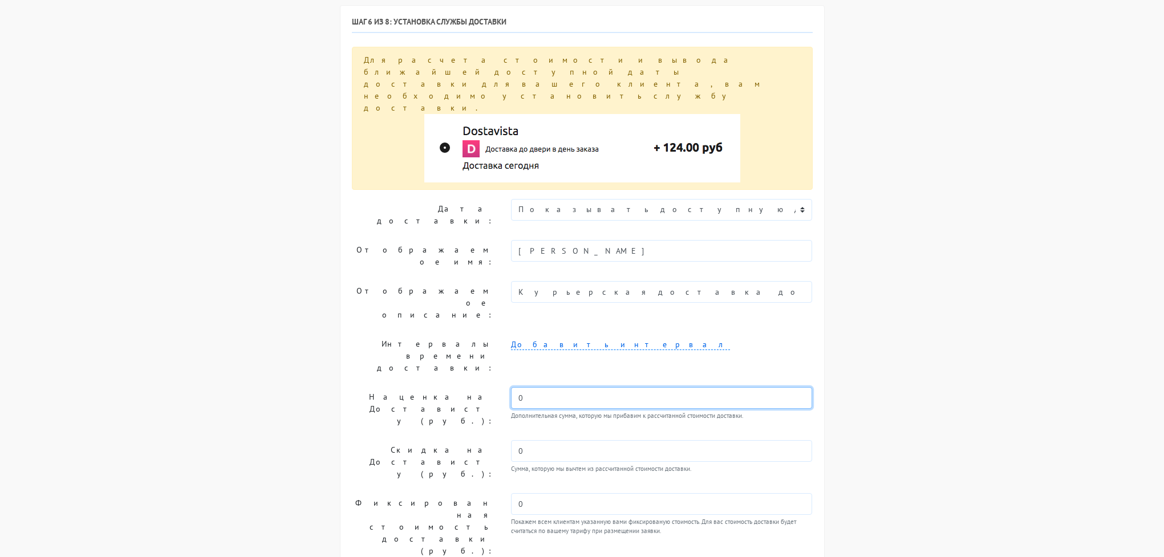
click at [552, 387] on input "0" at bounding box center [662, 398] width 302 height 22
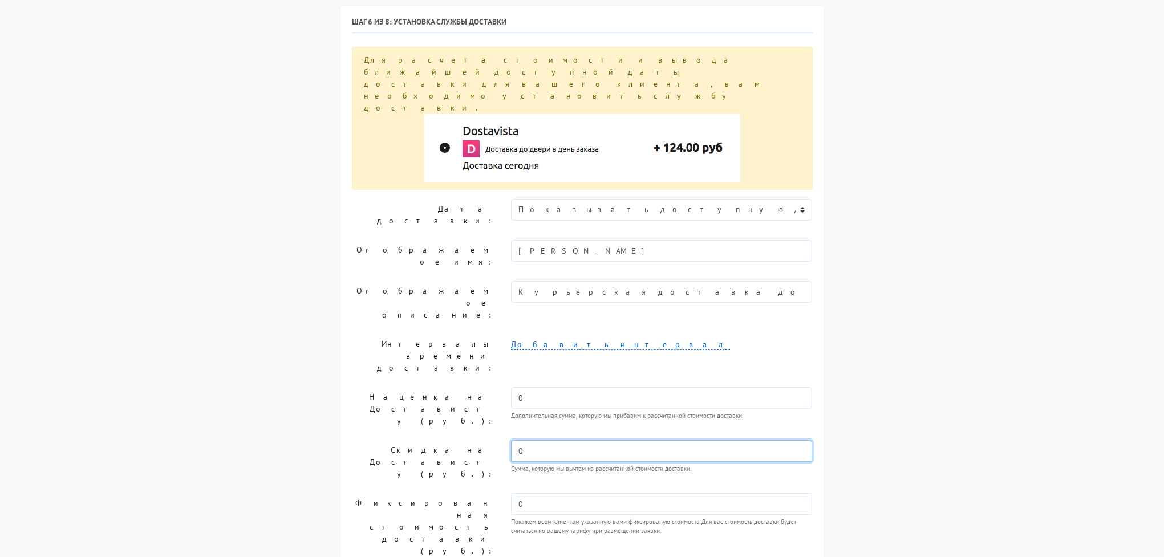
click at [559, 440] on input "0" at bounding box center [662, 451] width 302 height 22
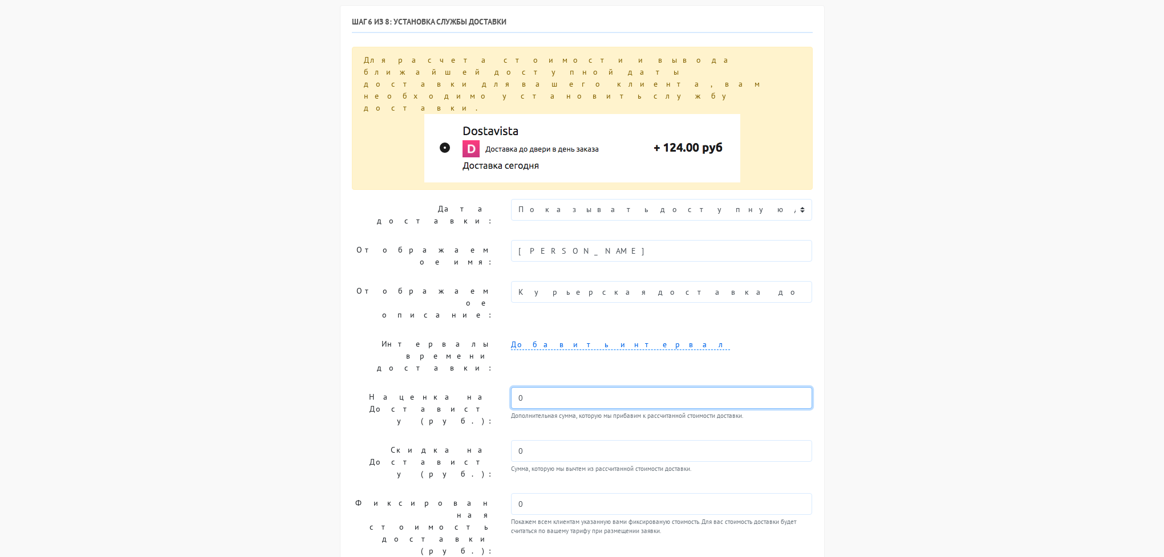
click at [547, 387] on input "0" at bounding box center [662, 398] width 302 height 22
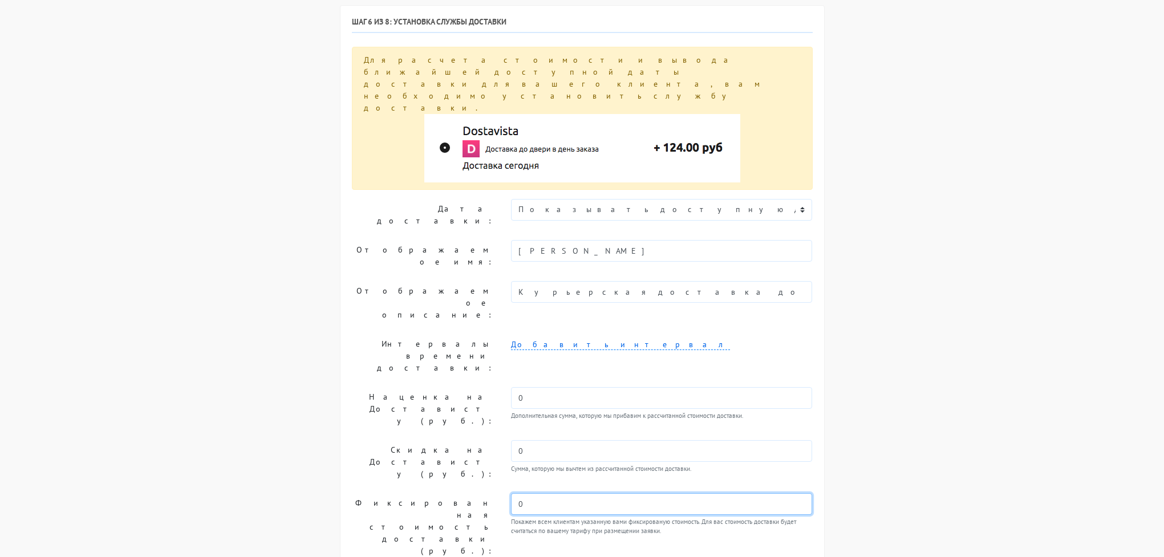
click at [552, 493] on input "0" at bounding box center [662, 504] width 302 height 22
type input "550"
click at [426, 493] on label "Фиксированная стоимость доставки (руб.):" at bounding box center [422, 527] width 159 height 68
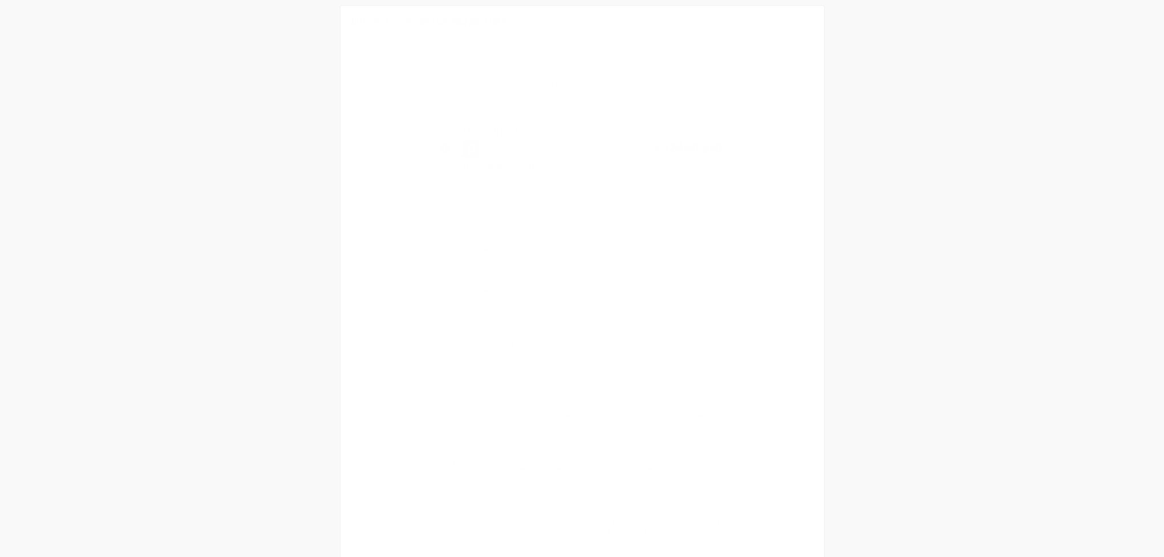
scroll to position [0, 0]
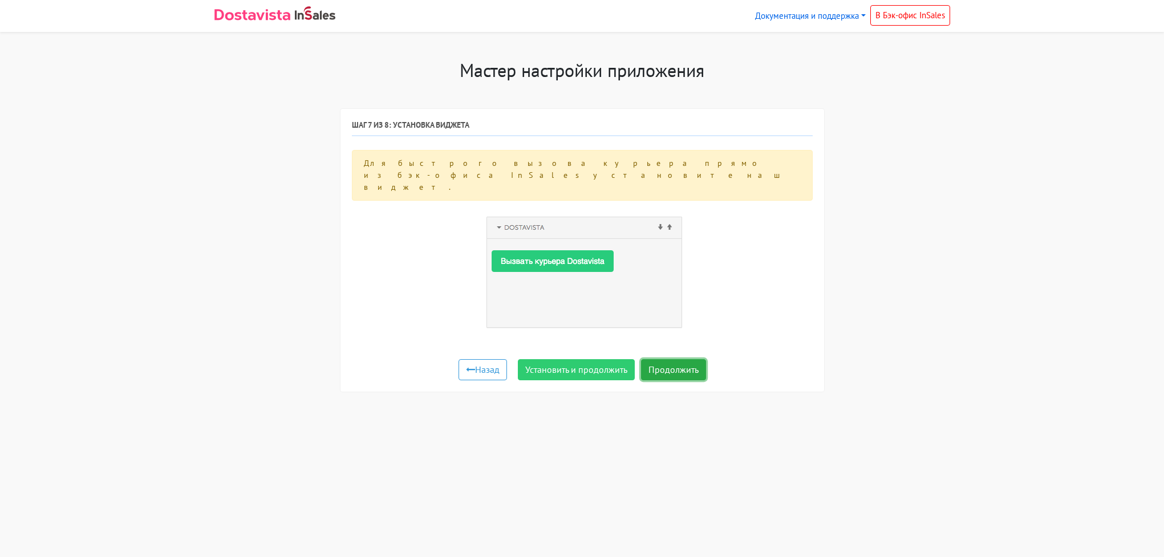
click at [663, 359] on button "Продолжить" at bounding box center [673, 370] width 65 height 22
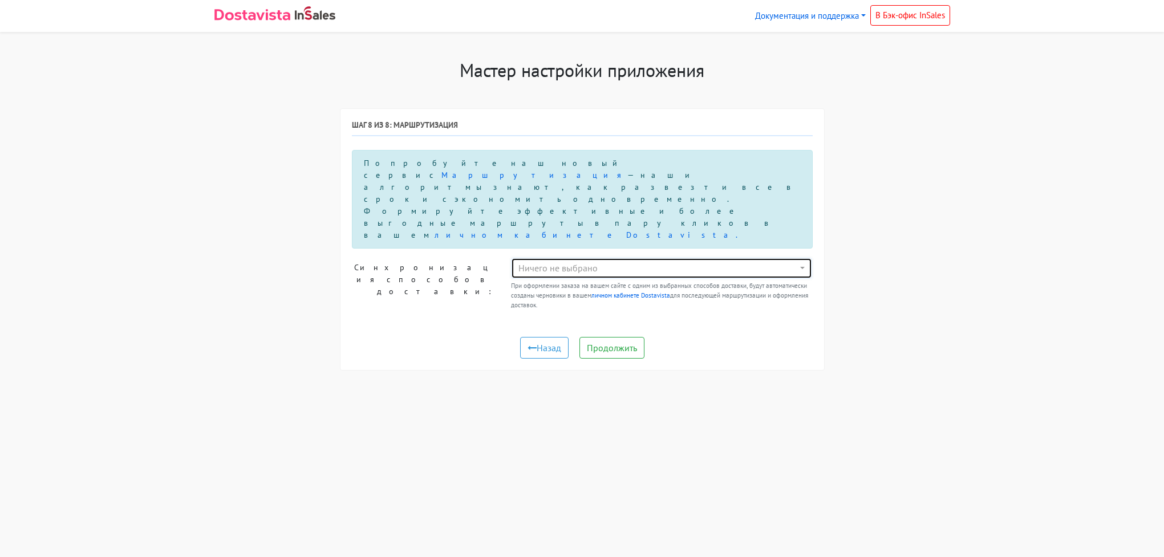
click at [580, 261] on div "Ничего не выбрано" at bounding box center [659, 268] width 280 height 14
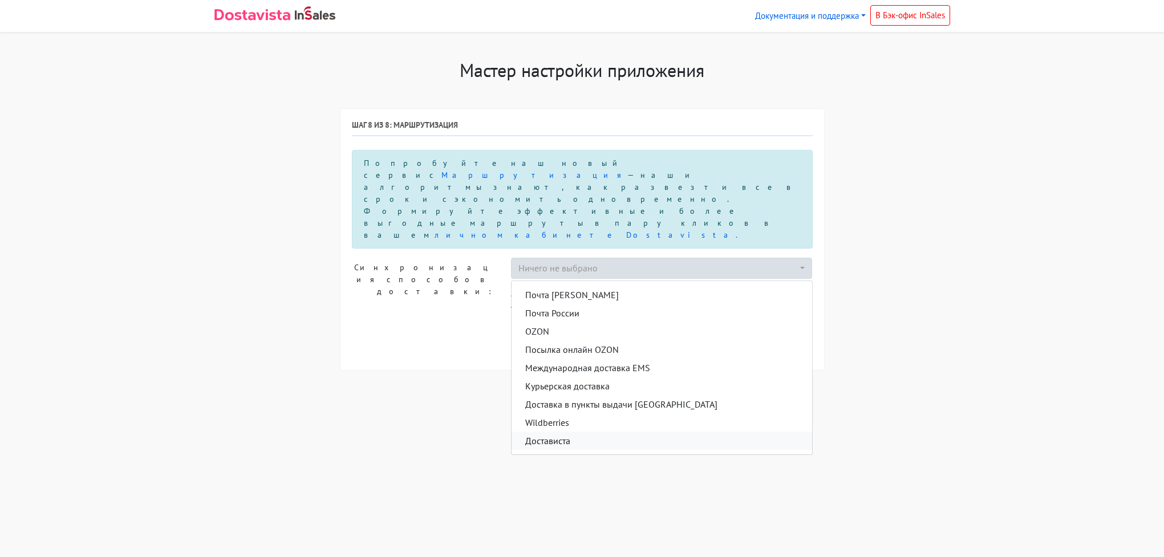
click at [573, 432] on link "Достависта" at bounding box center [662, 441] width 301 height 18
select select "13936241"
click at [423, 337] on div "Назад Продолжить" at bounding box center [582, 348] width 461 height 22
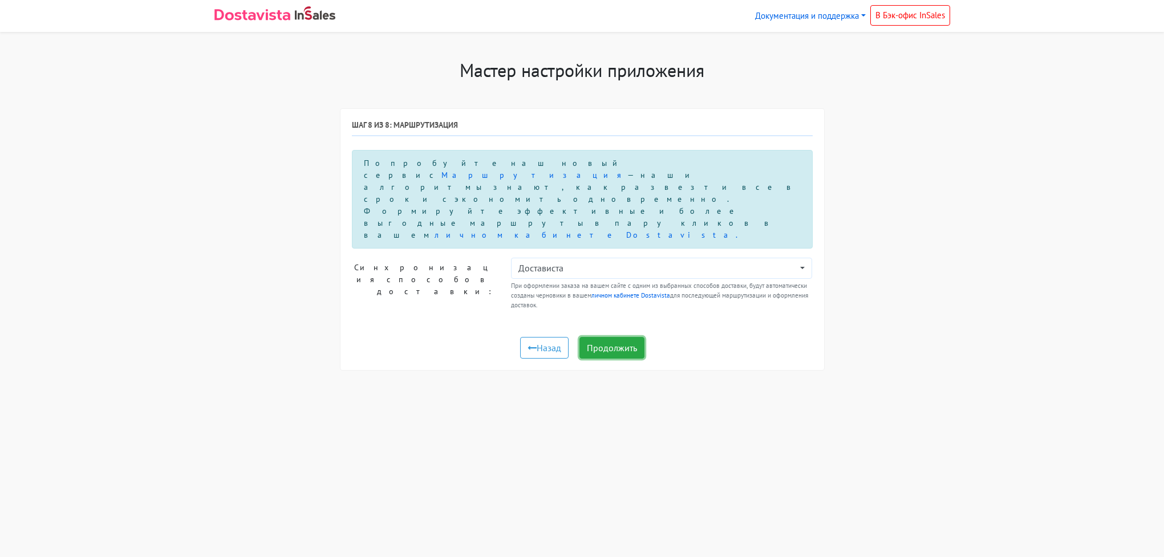
click at [634, 337] on button "Продолжить" at bounding box center [612, 348] width 65 height 22
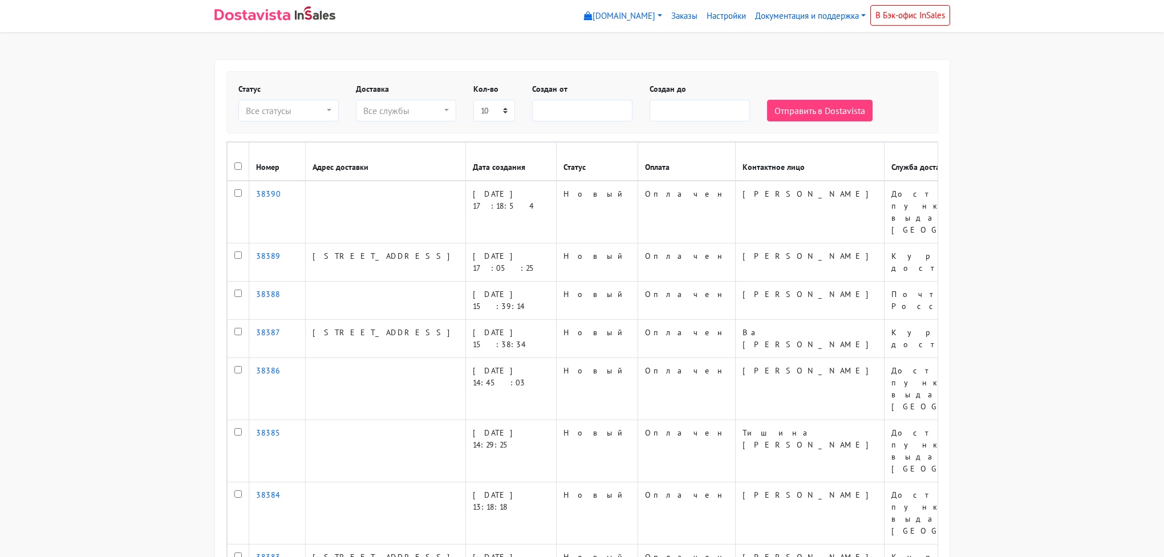
select select
